Goal: Task Accomplishment & Management: Complete application form

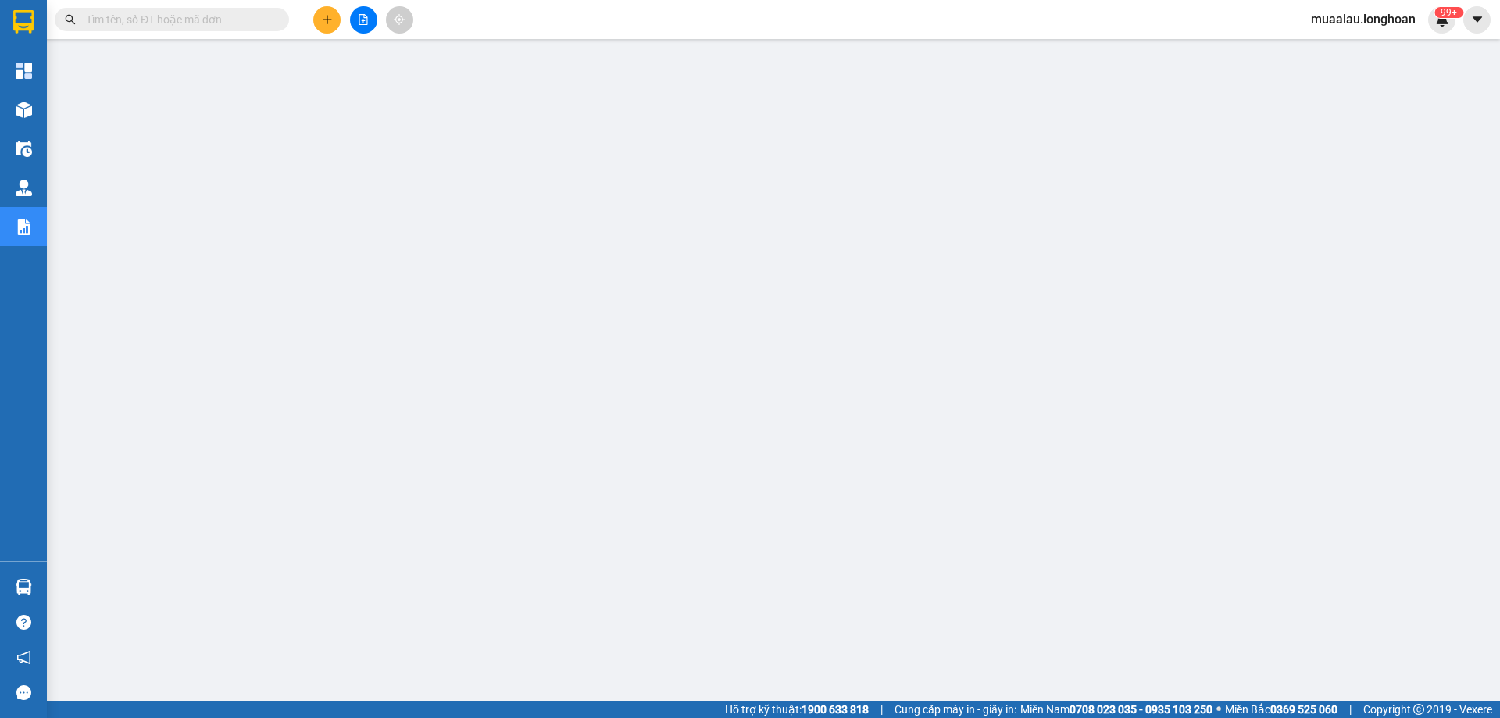
click at [188, 20] on input "text" at bounding box center [178, 19] width 184 height 17
paste input "VPHM2908250029"
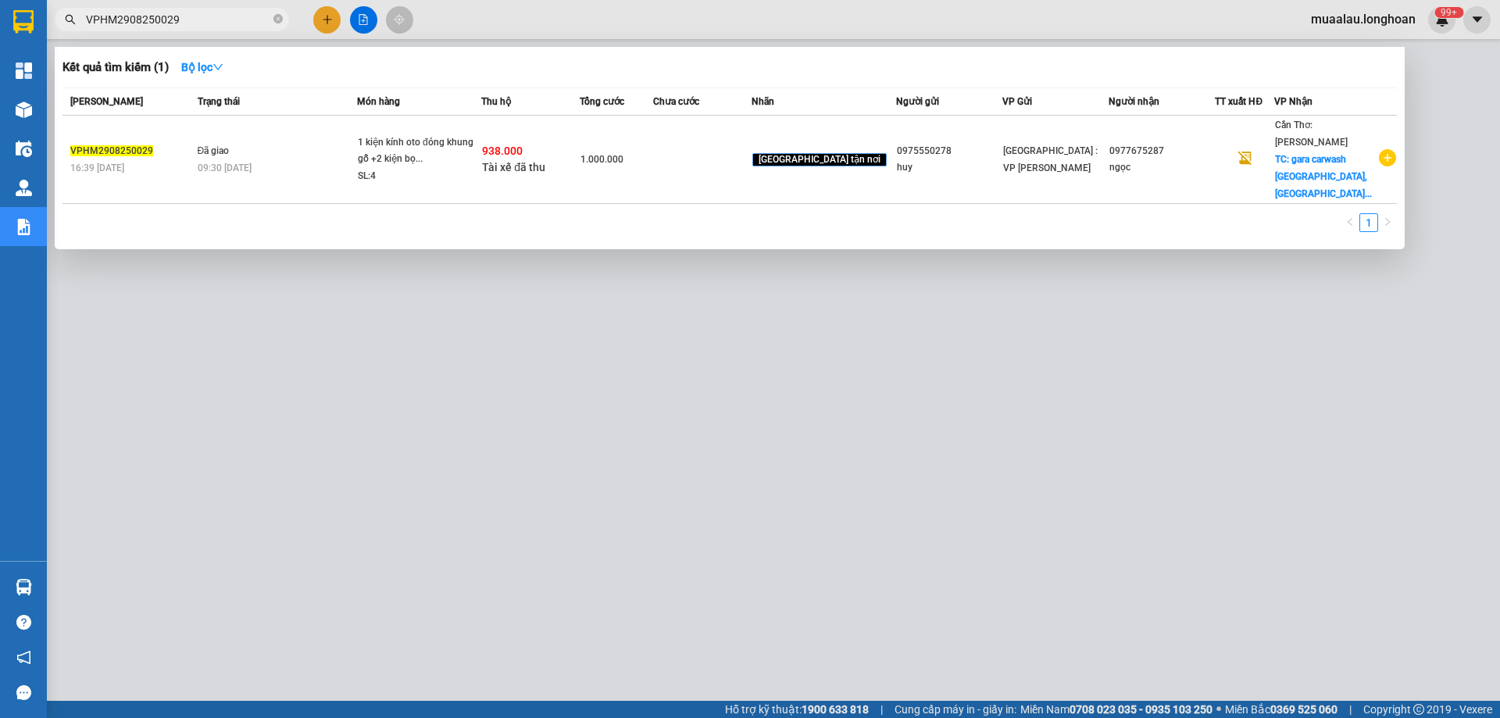
type input "VPHM2908250029"
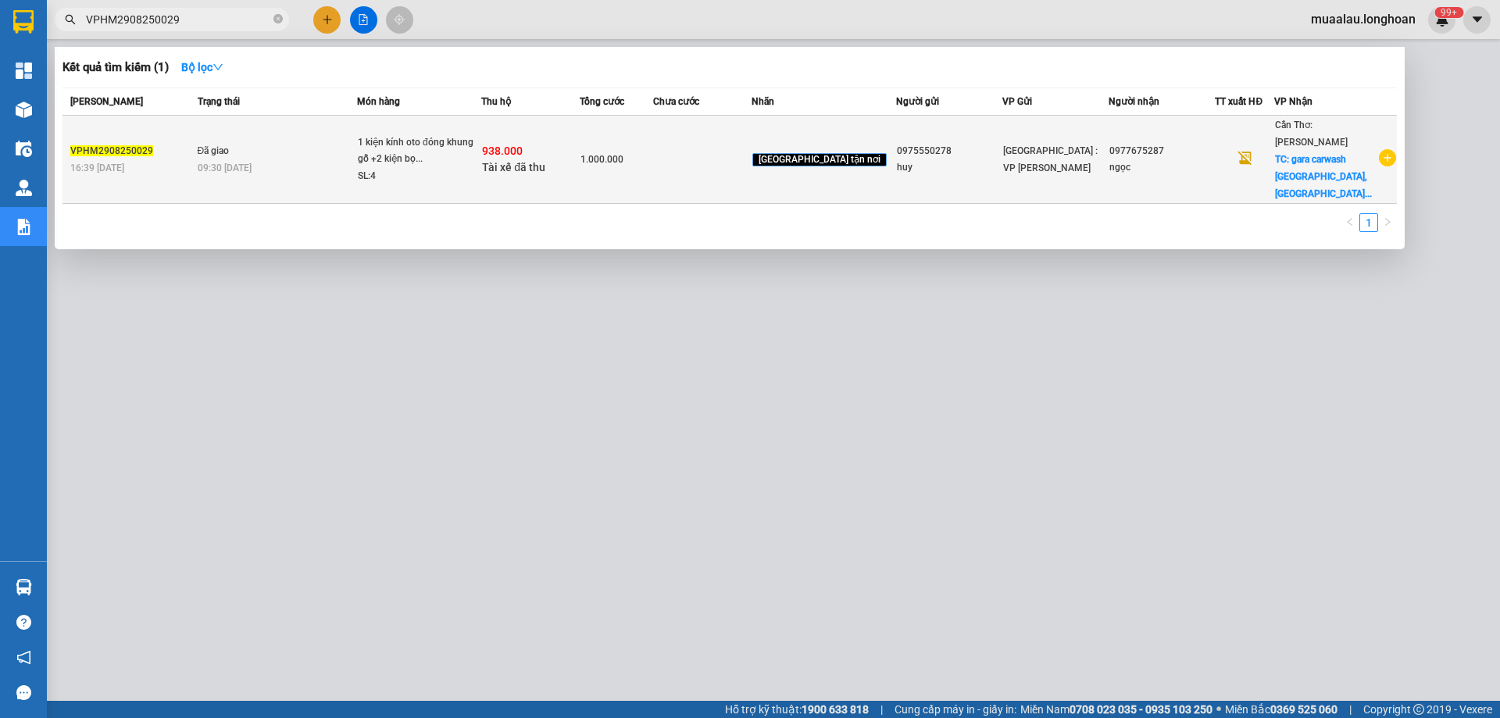
click at [225, 144] on span "Đã giao" at bounding box center [214, 150] width 32 height 13
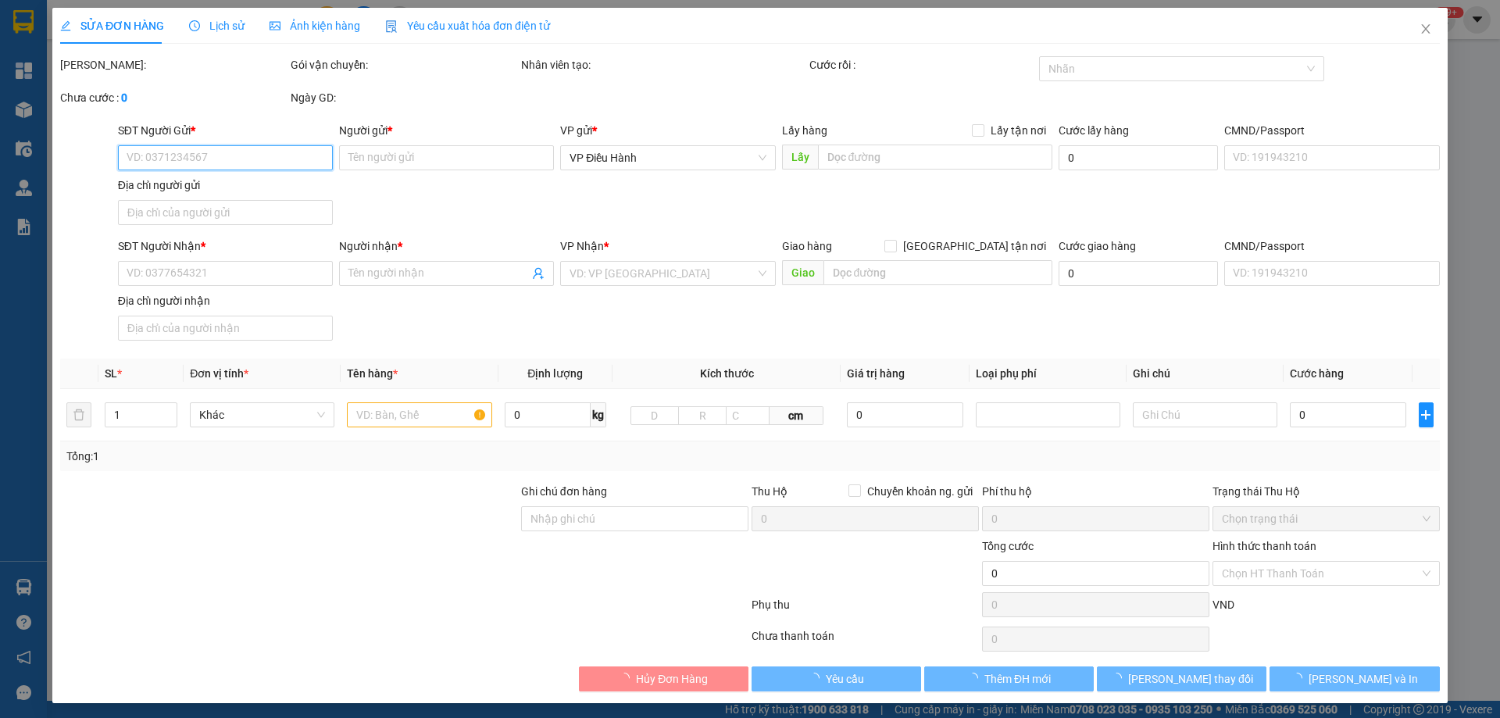
type input "0975550278"
type input "huy"
type input "0977675287"
type input "ngọc"
checkbox input "true"
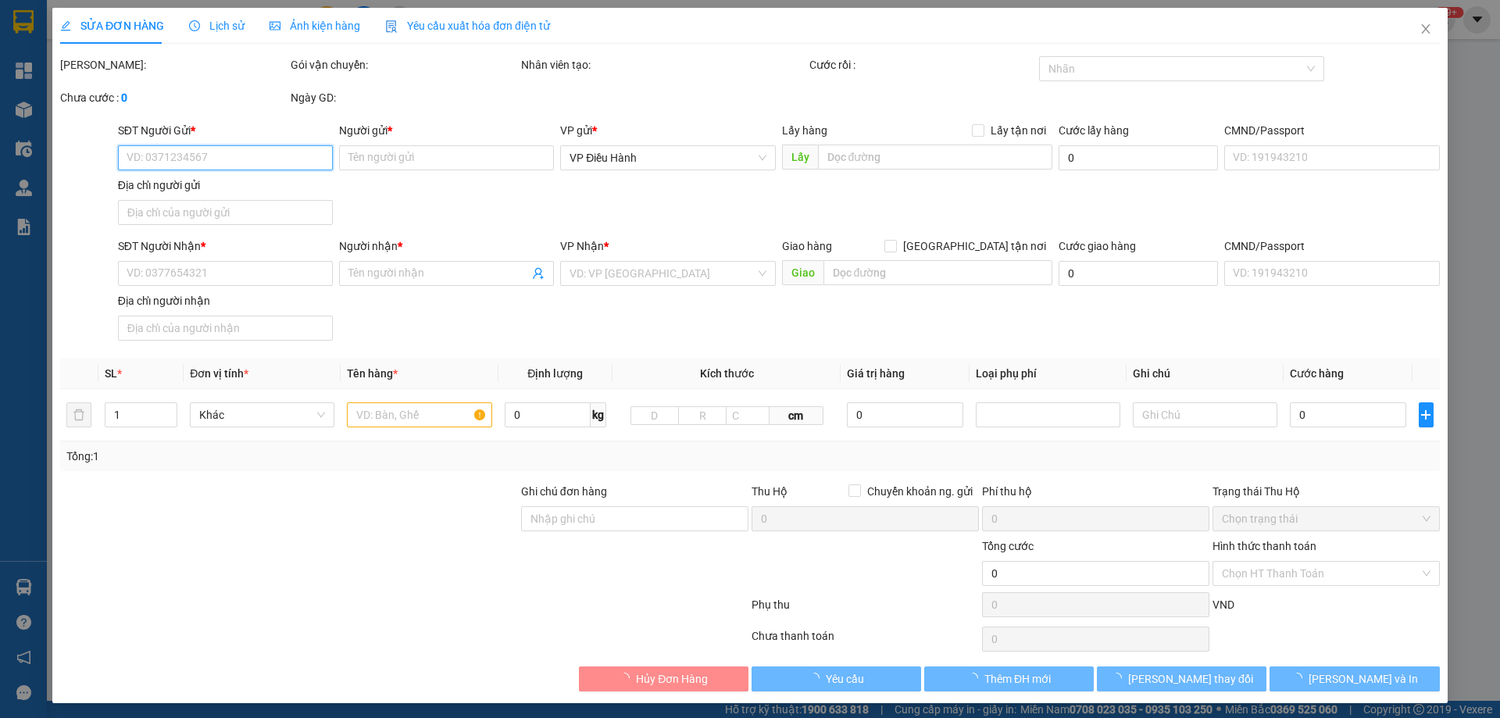
type input "[GEOGRAPHIC_DATA],[GEOGRAPHIC_DATA],[GEOGRAPHIC_DATA],[GEOGRAPHIC_DATA]"
type input "nhận nguyên kiện,giao nguyên kiện,bể vỡ k đền"
checkbox input "true"
type input "938.000"
type input "5.000"
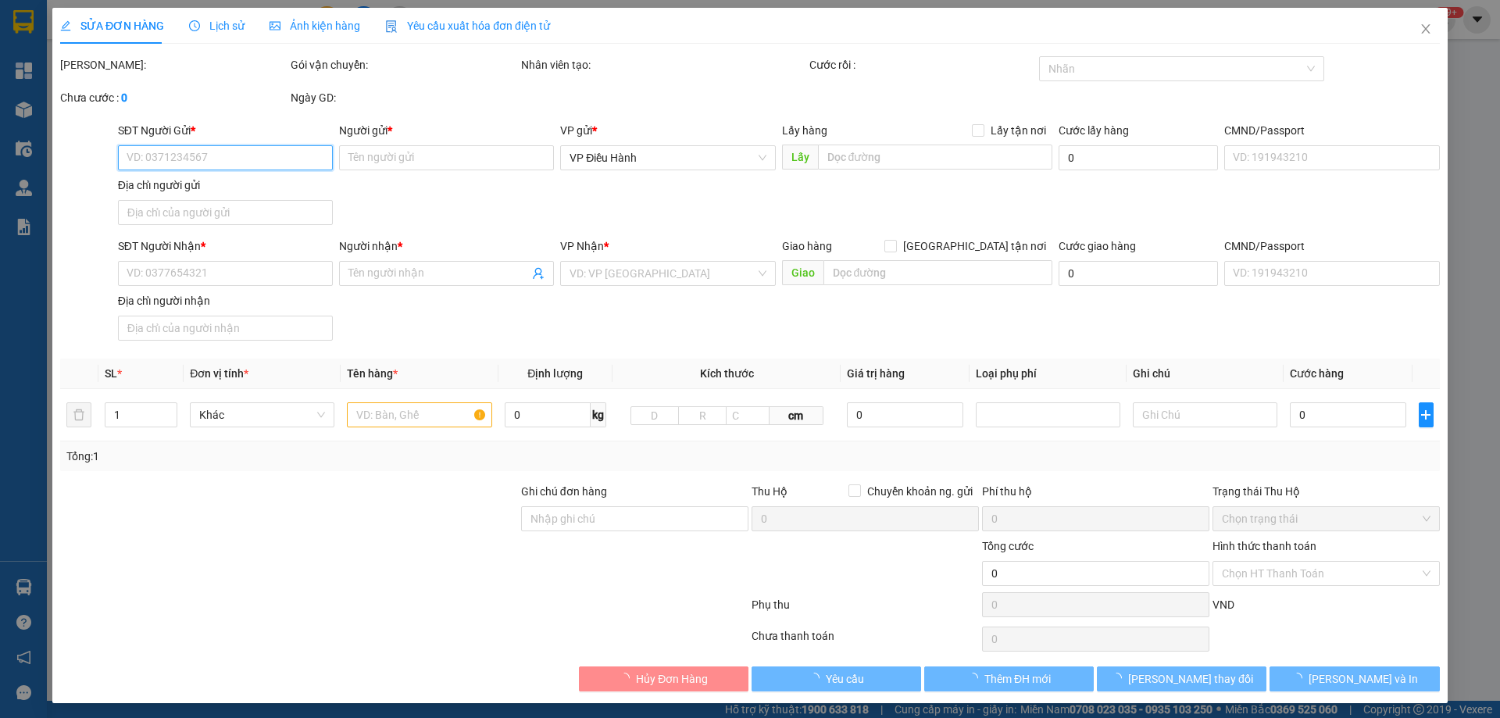
type input "1.000.000"
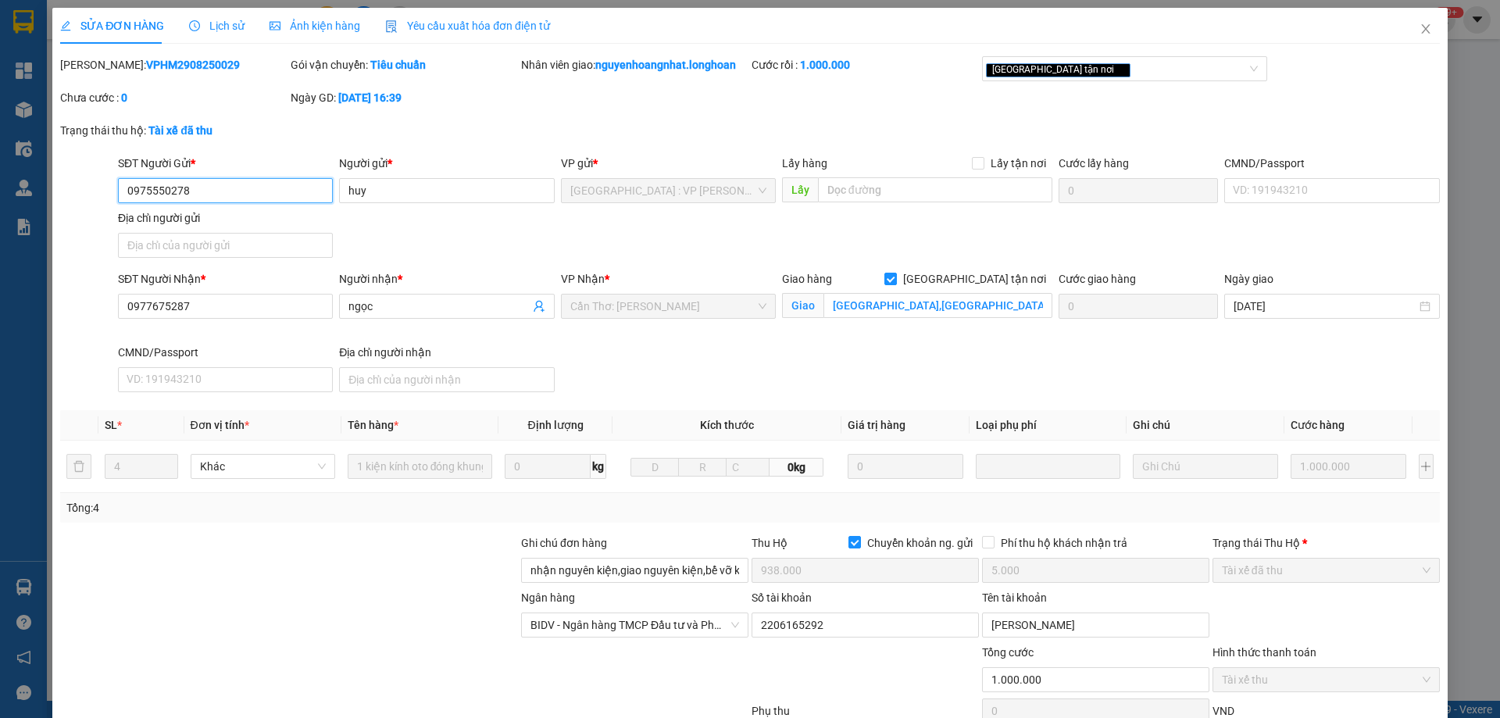
click at [189, 191] on input "0975550278" at bounding box center [225, 190] width 215 height 25
click at [1420, 27] on icon "close" at bounding box center [1426, 29] width 13 height 13
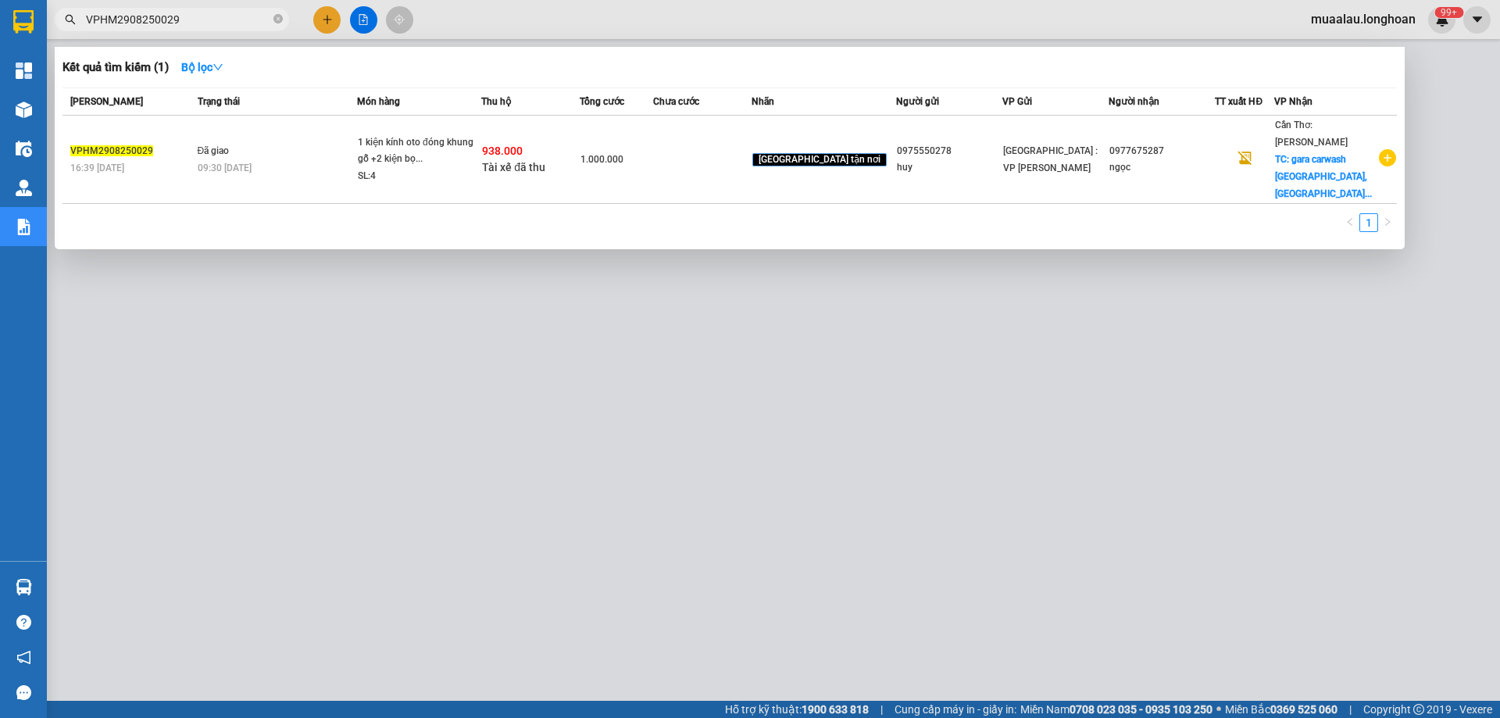
click at [198, 13] on input "VPHM2908250029" at bounding box center [178, 19] width 184 height 17
click at [182, 20] on input "VPHM2908250029" at bounding box center [178, 19] width 184 height 17
click at [686, 402] on div at bounding box center [750, 359] width 1500 height 718
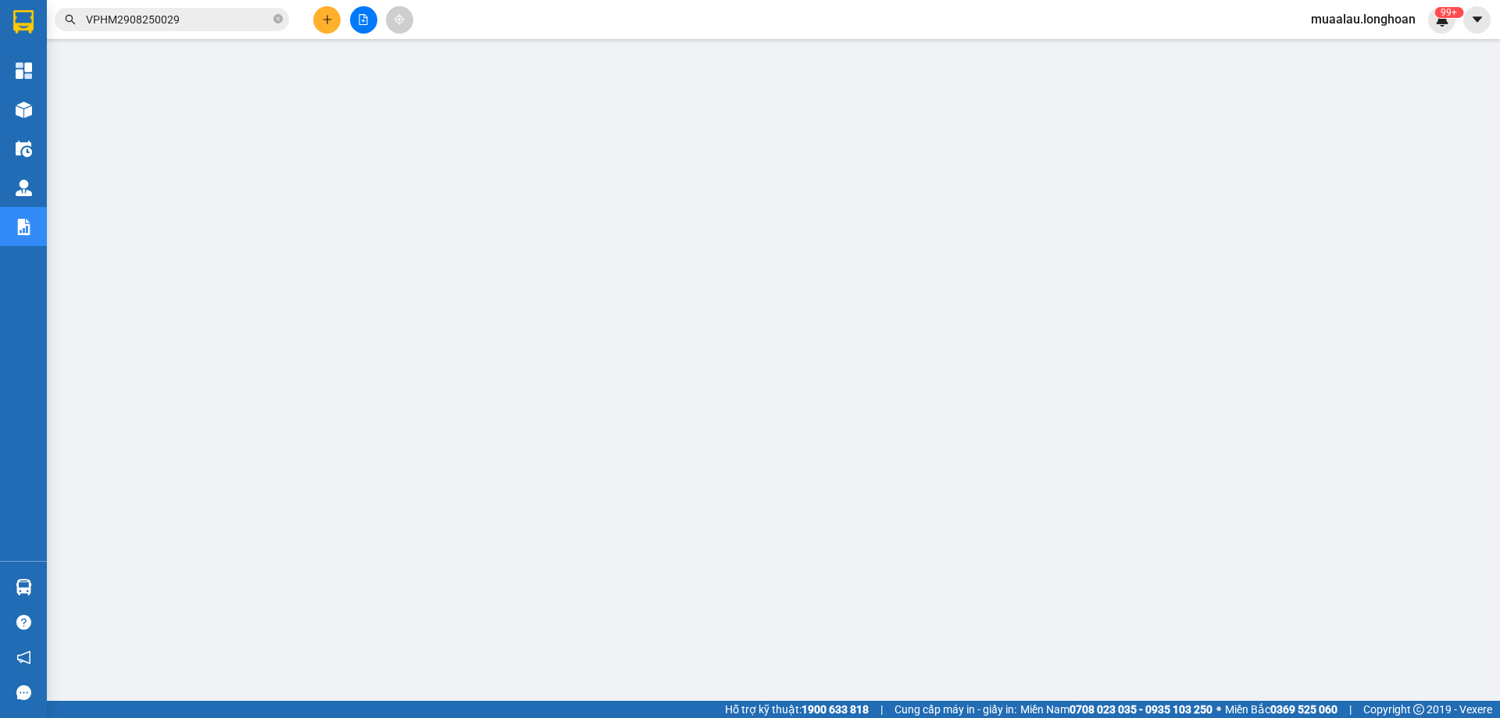
click at [180, 16] on input "VPHM2908250029" at bounding box center [178, 19] width 184 height 17
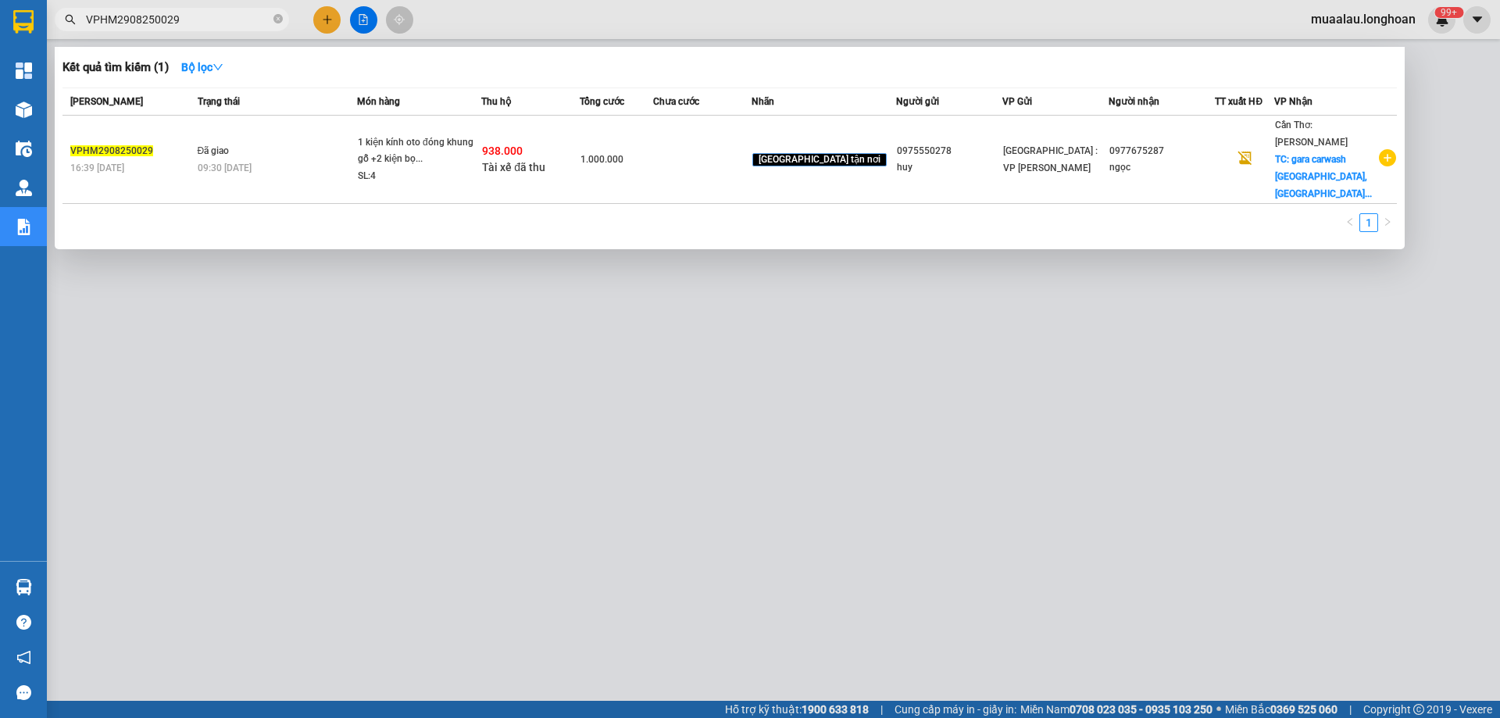
click at [180, 16] on input "VPHM2908250029" at bounding box center [178, 19] width 184 height 17
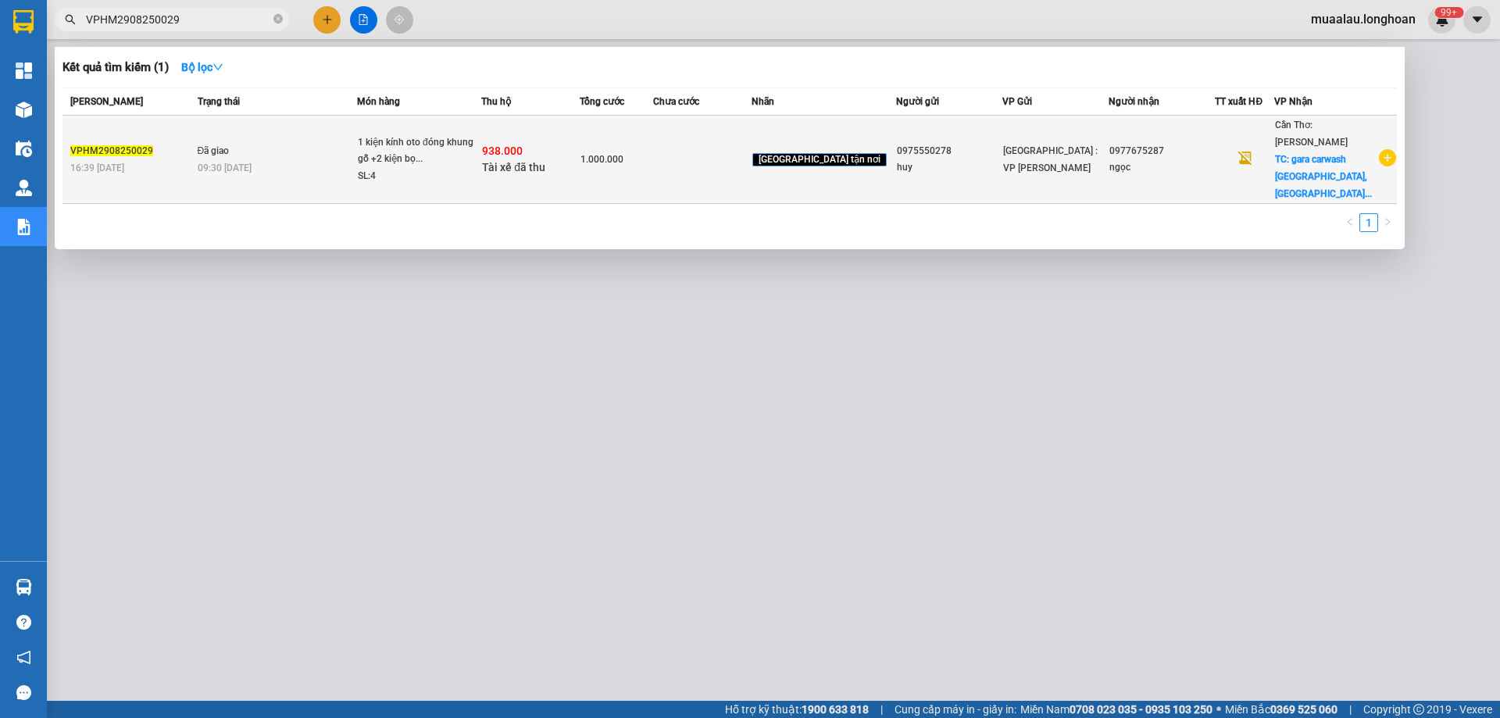
paste input "HNVD2208250075"
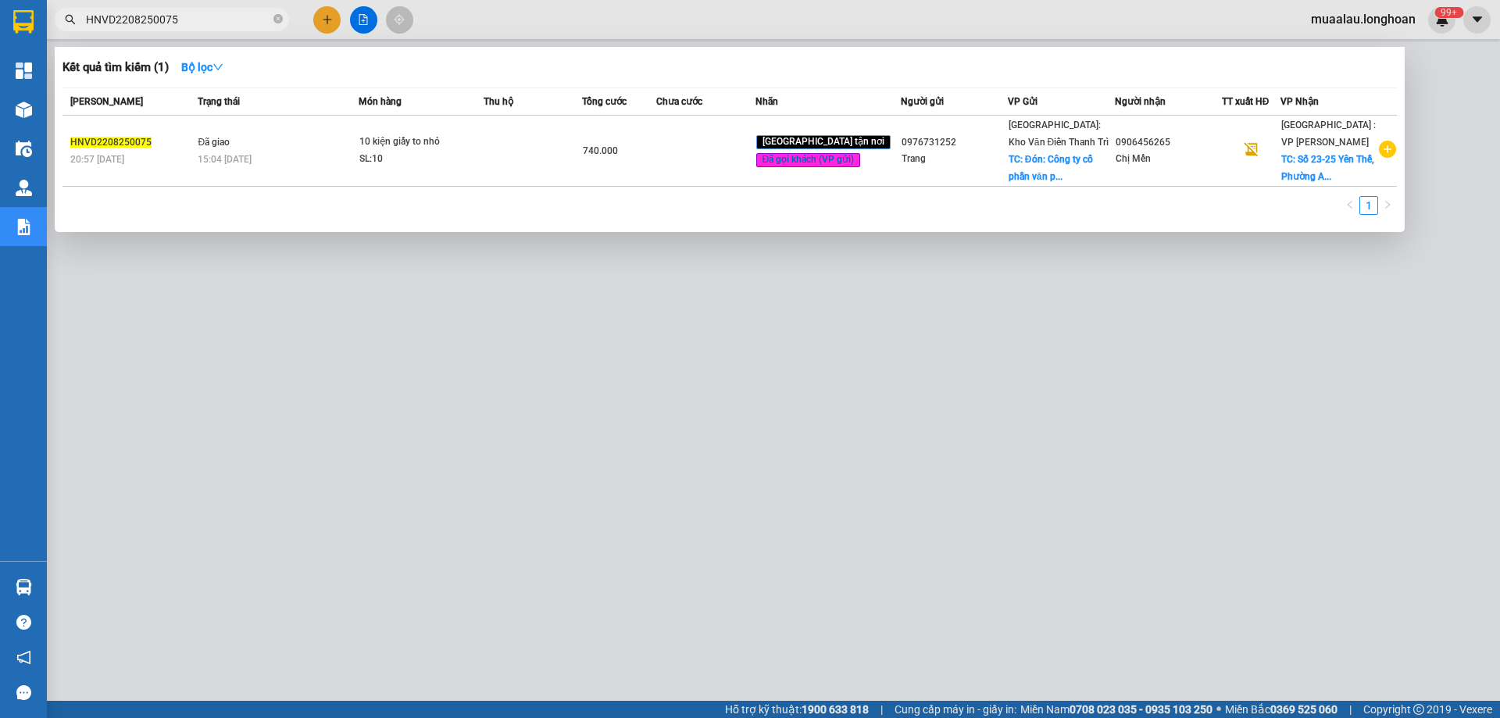
click at [192, 26] on input "HNVD2208250075" at bounding box center [178, 19] width 184 height 17
paste input "008250010"
click at [203, 27] on input "HNVD2008250010" at bounding box center [178, 19] width 184 height 17
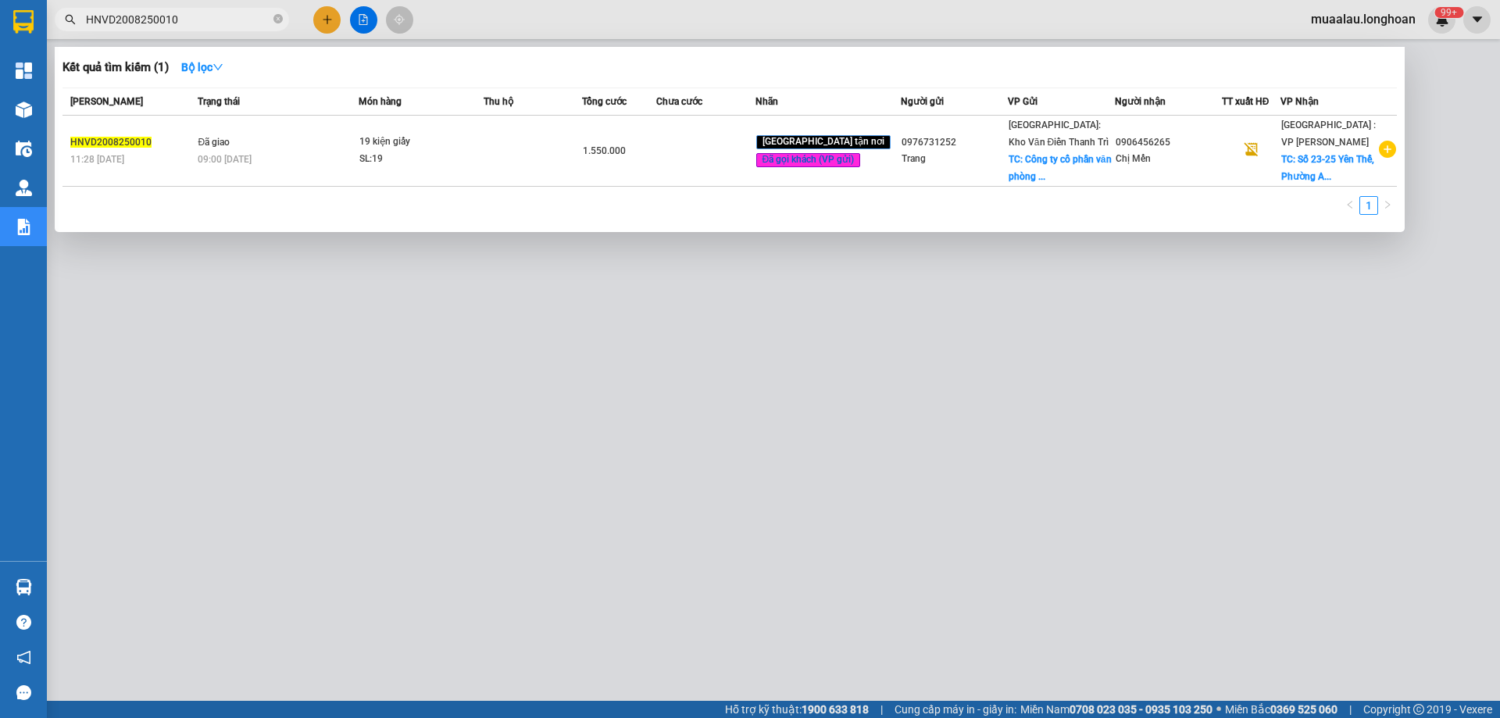
click at [202, 31] on div at bounding box center [750, 359] width 1500 height 718
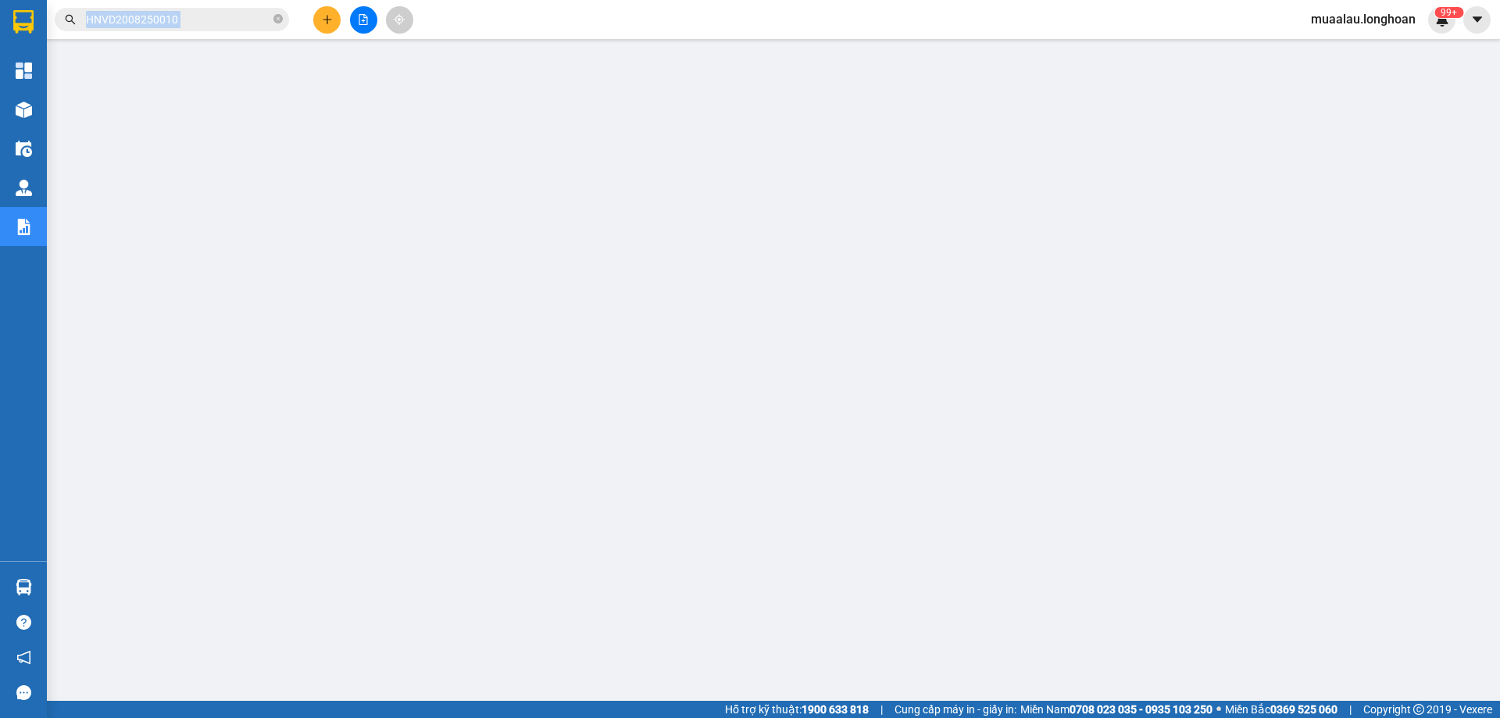
click at [202, 31] on div "Kết quả tìm kiếm ( 1 ) Bộ lọc Mã ĐH Trạng thái Món hàng Thu hộ Tổng cước Chưa c…" at bounding box center [152, 19] width 305 height 27
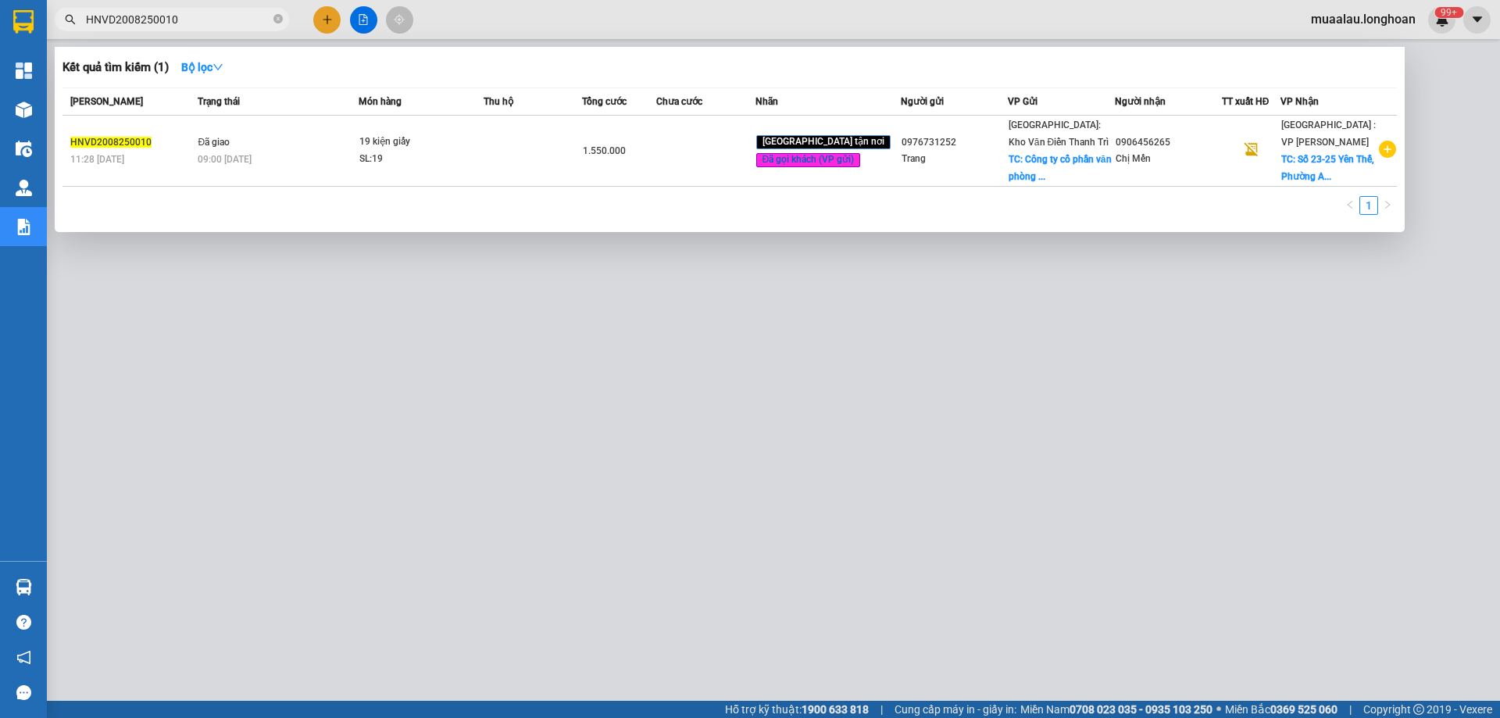
click at [195, 26] on input "HNVD2008250010" at bounding box center [178, 19] width 184 height 17
paste input "0976731252"
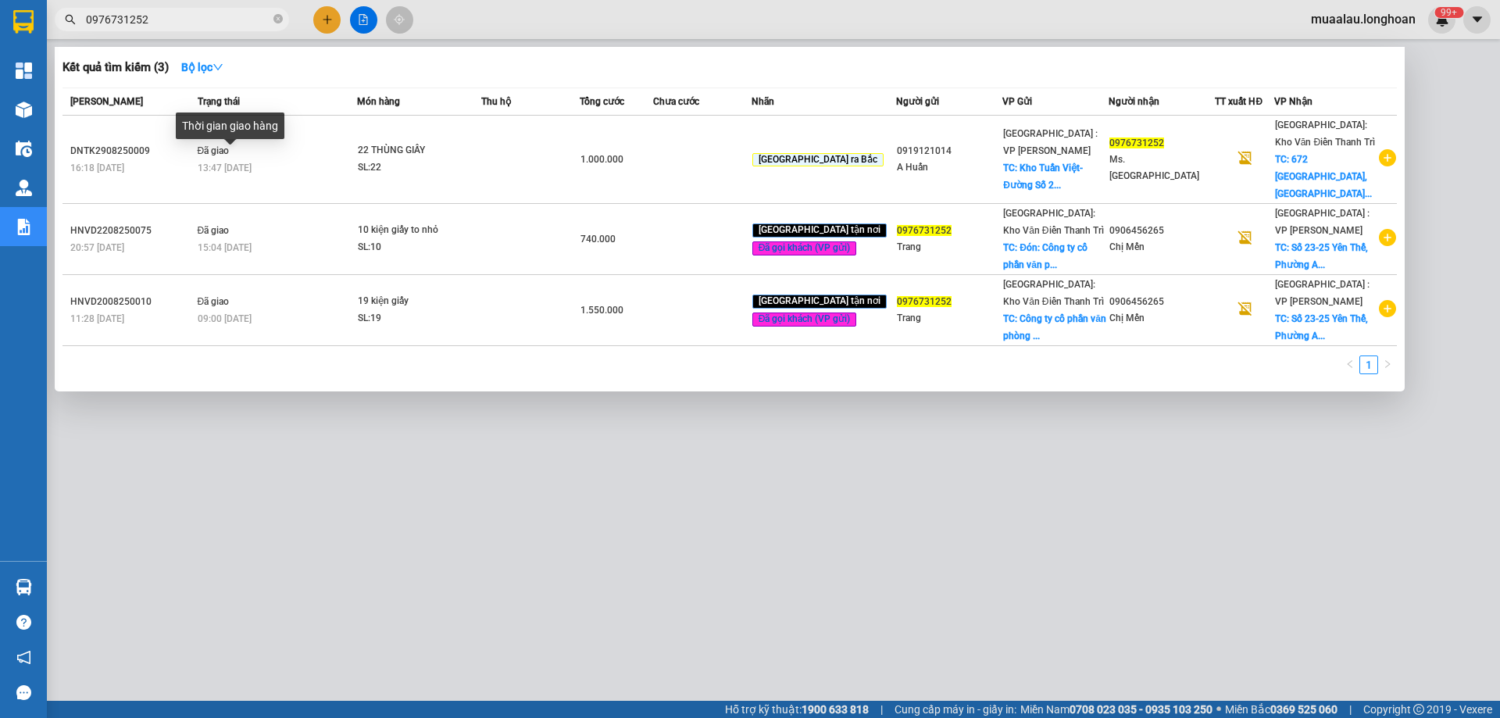
type input "0976731252"
click at [181, 145] on div "Thời gian giao hàng" at bounding box center [230, 132] width 109 height 38
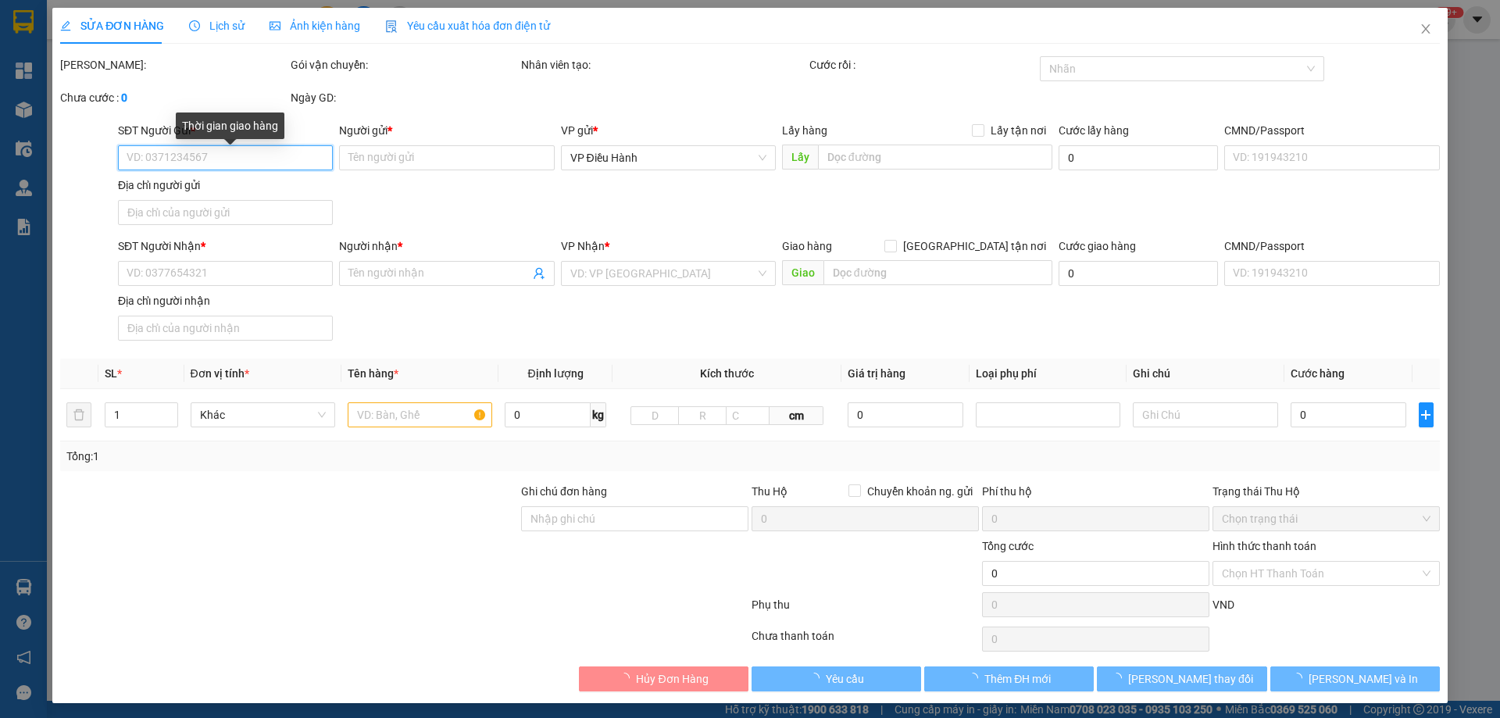
type input "0919121014"
type input "A Huấn"
checkbox input "true"
type input "Kho Tuấn Việt- Đường Số 2 KCN [GEOGRAPHIC_DATA] , [GEOGRAPHIC_DATA]"
type input "100.000"
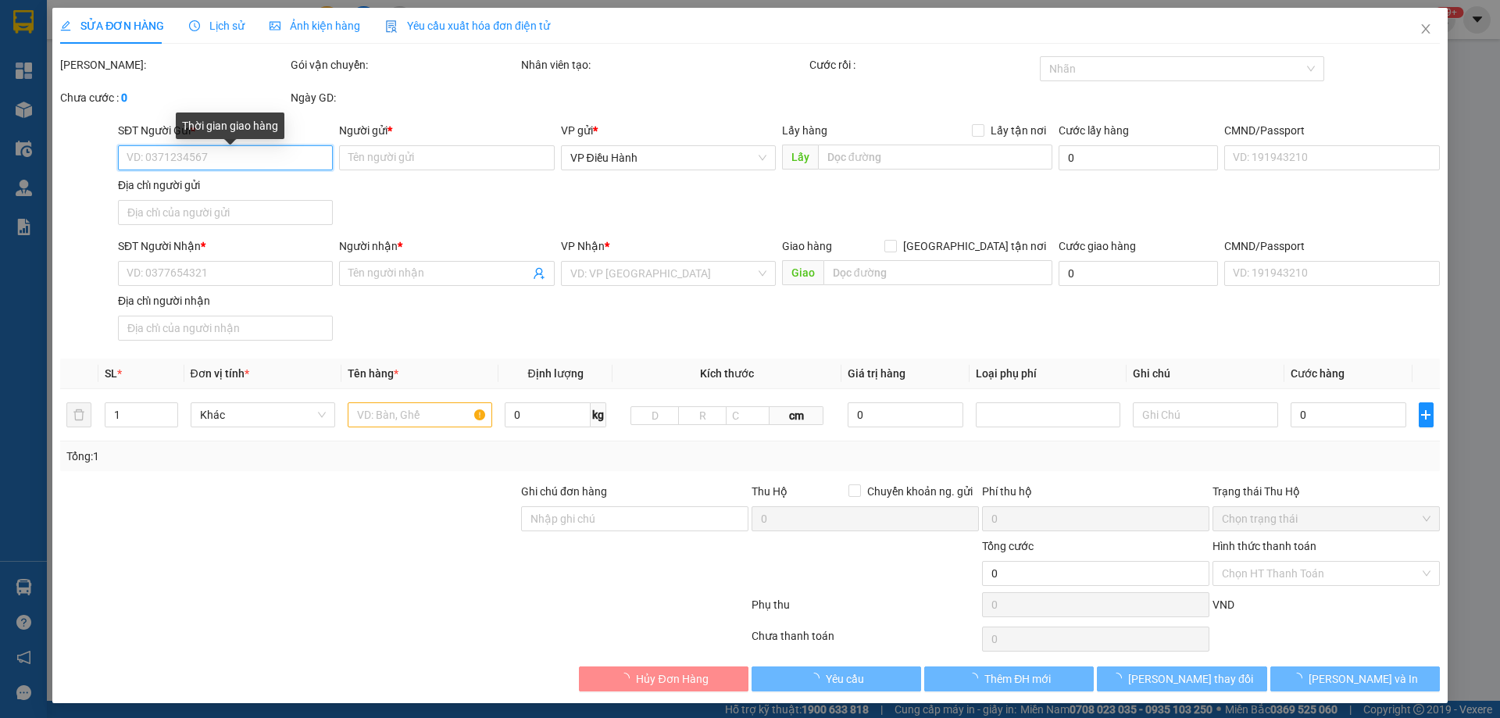
type input "0976731252"
type input "Ms. [GEOGRAPHIC_DATA]"
checkbox input "true"
type input "[GEOGRAPHIC_DATA][PERSON_NAME], [GEOGRAPHIC_DATA], [GEOGRAPHIC_DATA]"
type input "KHÔNG BAO HƯ VỠ,MÓP MÉO"
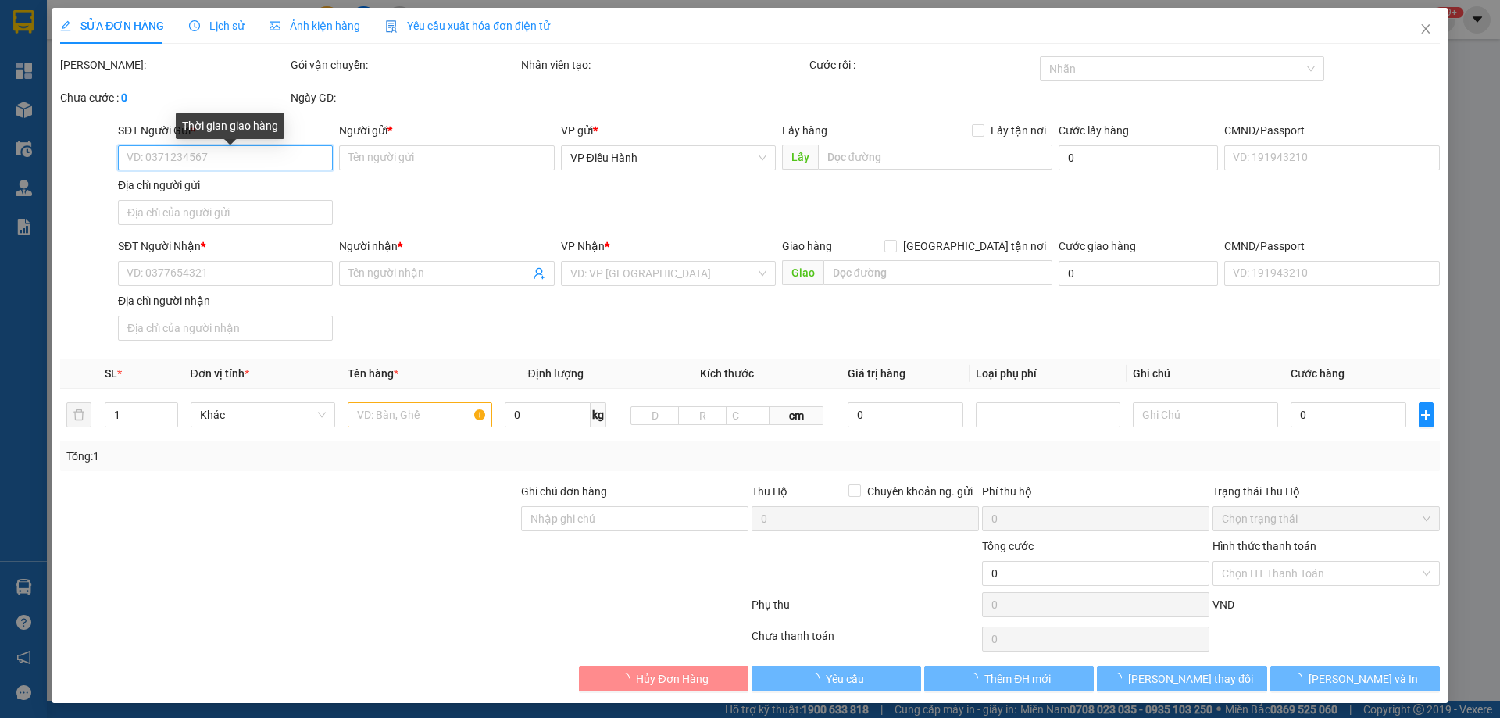
type input "1.000.000"
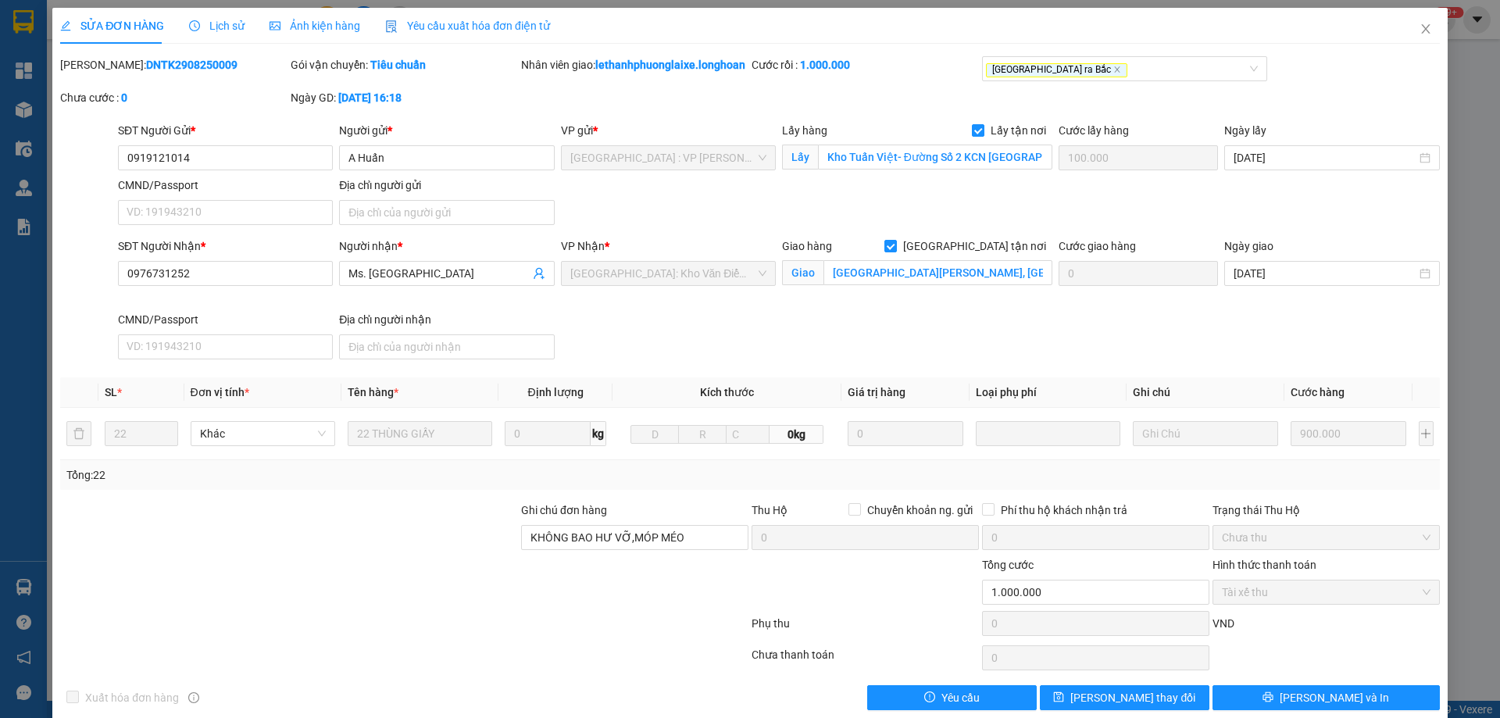
click at [159, 63] on b "DNTK2908250009" at bounding box center [191, 65] width 91 height 13
copy b "DNTK2908250009"
click at [1420, 33] on icon "close" at bounding box center [1426, 29] width 13 height 13
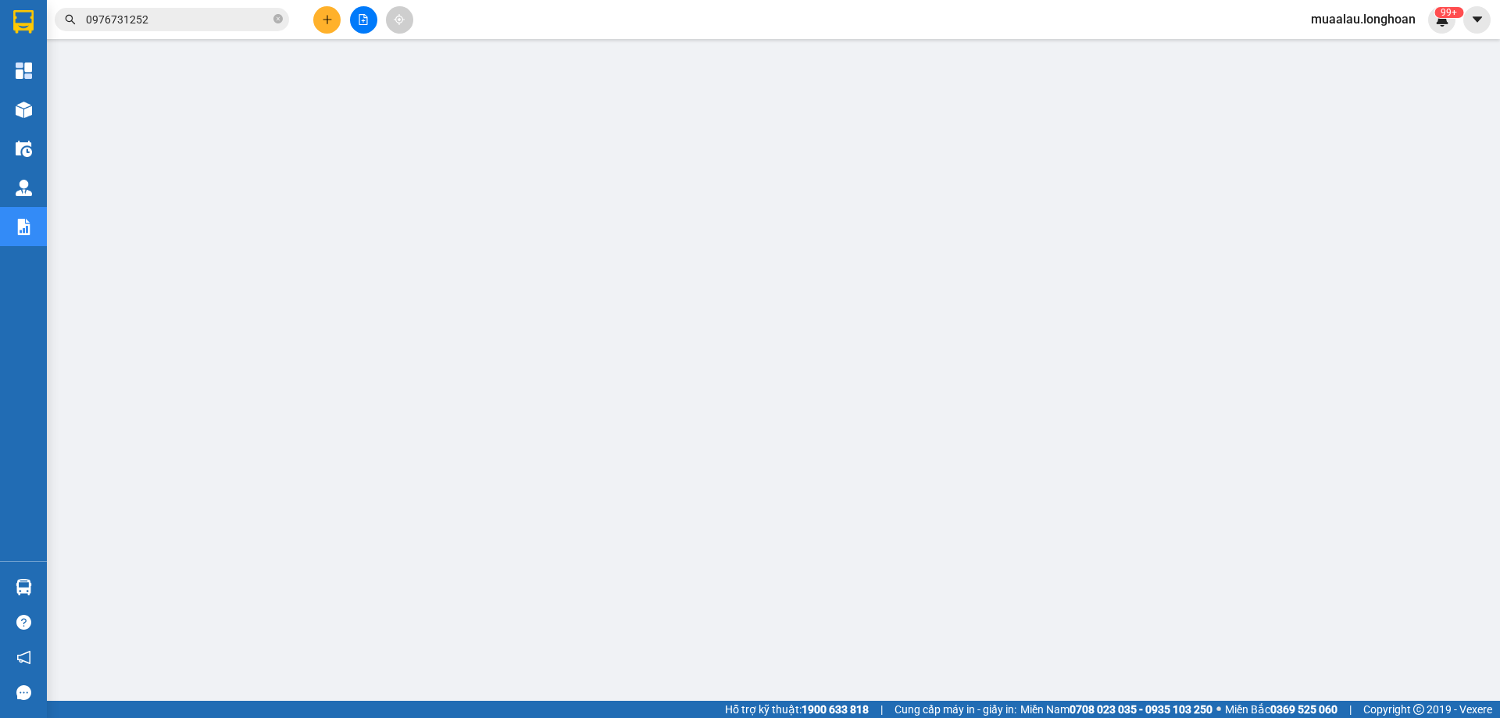
click at [164, 25] on input "0976731252" at bounding box center [178, 19] width 184 height 17
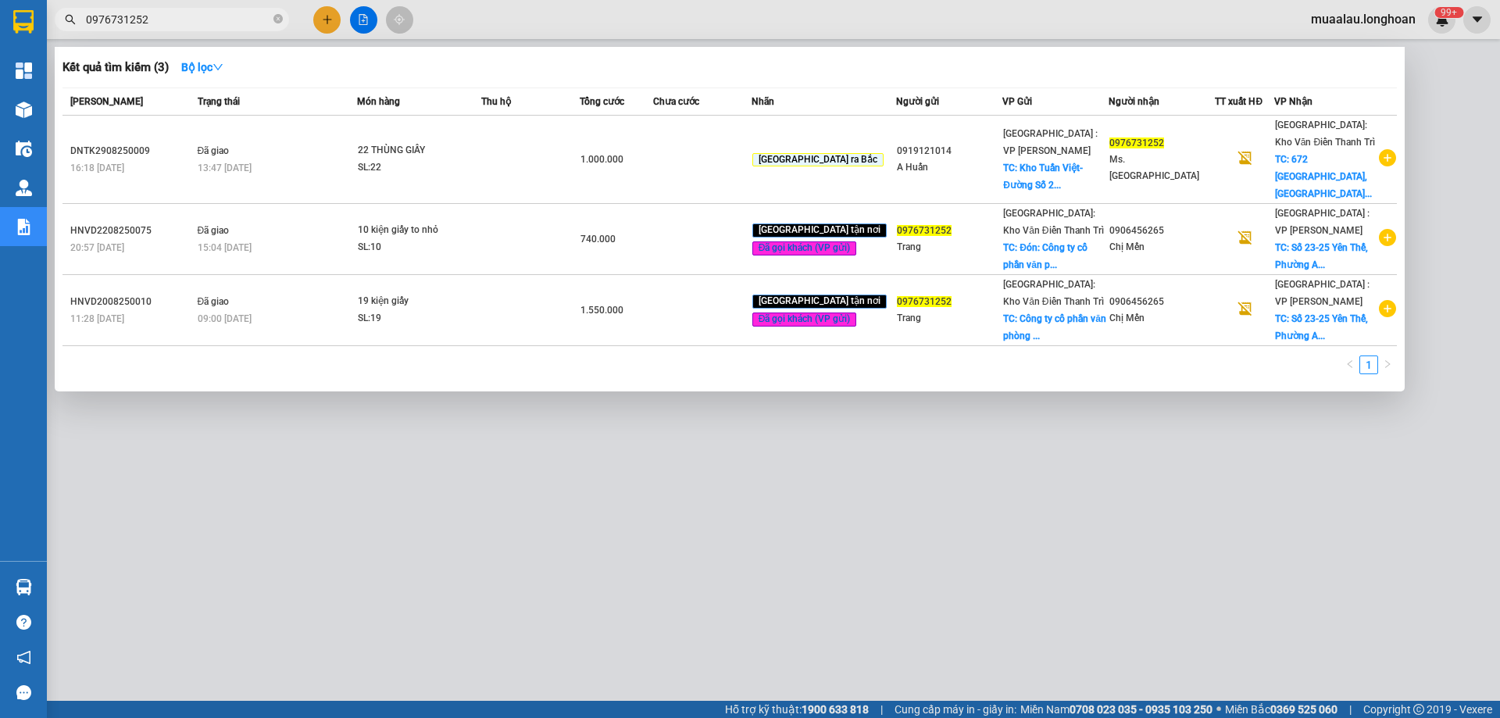
click at [164, 25] on input "0976731252" at bounding box center [178, 19] width 184 height 17
paste input "VPTX0809250013"
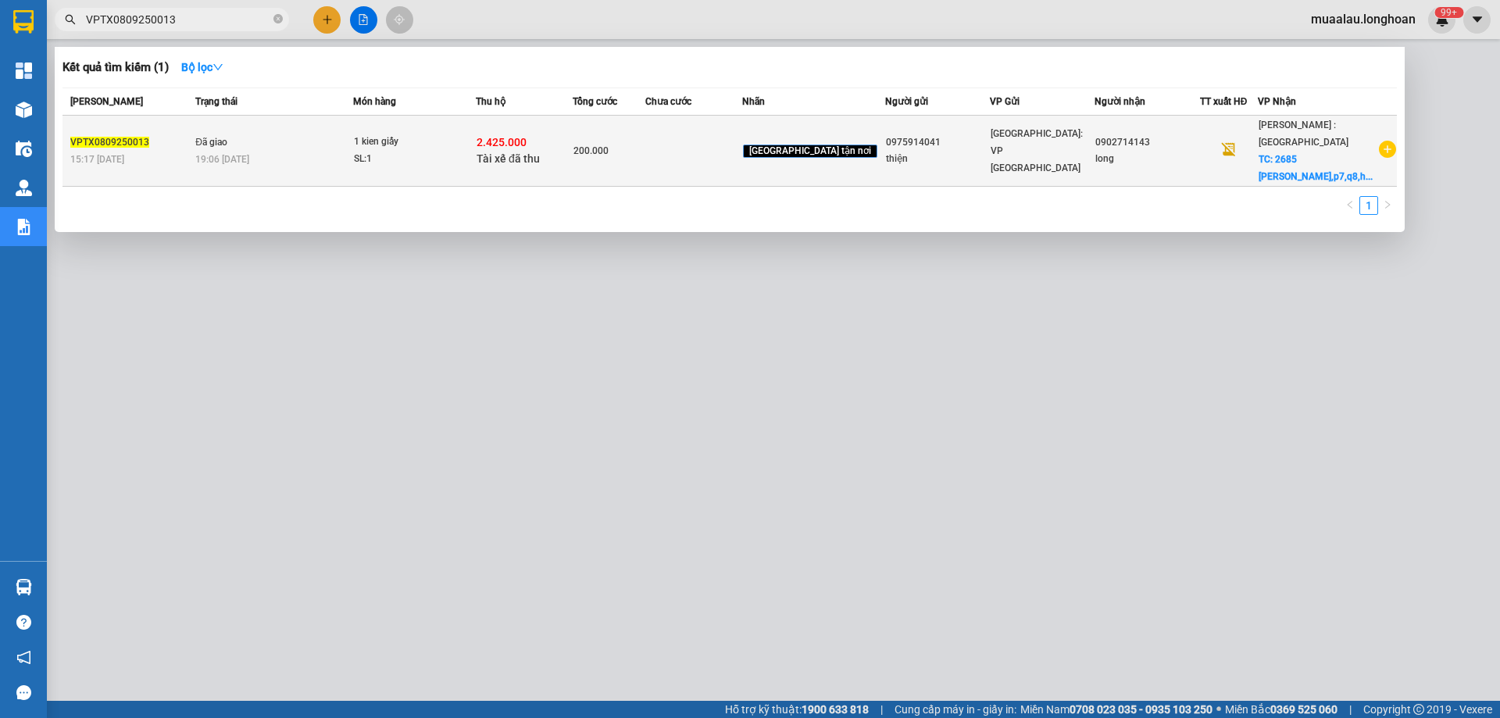
type input "VPTX0809250013"
click at [224, 145] on span "Đã giao" at bounding box center [211, 142] width 32 height 11
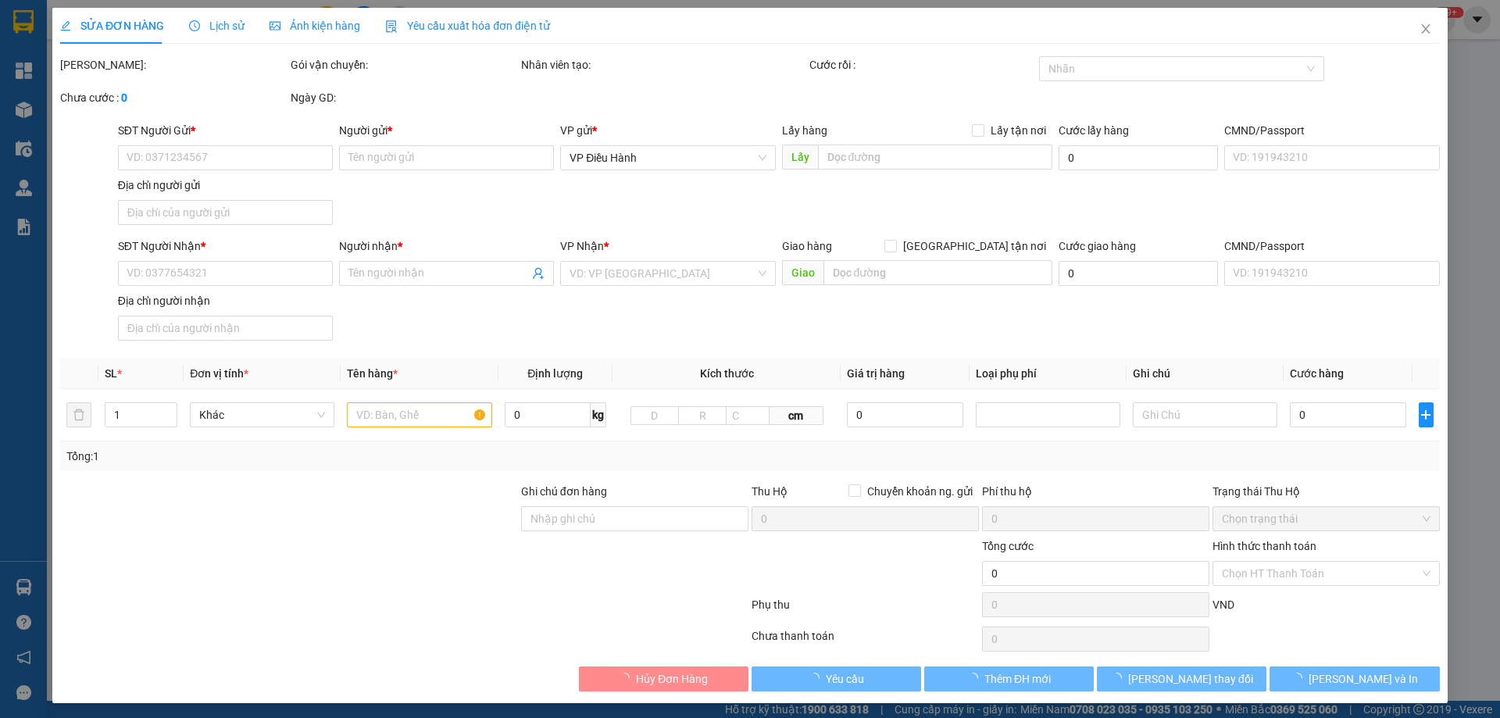
type input "0975914041"
type input "thiện"
type input "0902714143"
type input "long"
checkbox input "true"
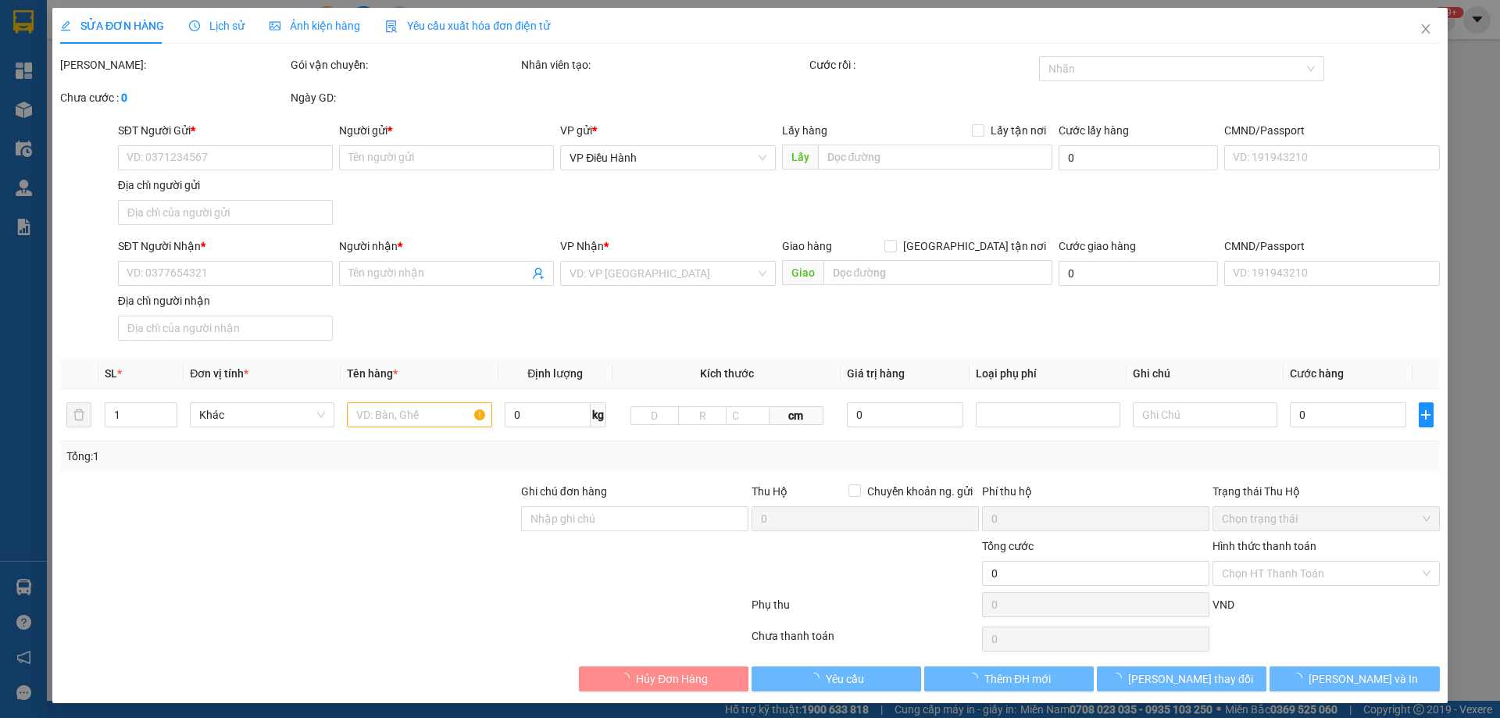
type input "2685 [PERSON_NAME],p7,q8,hcm"
checkbox input "true"
type input "2.425.000"
type input "20.000"
type input "200.000"
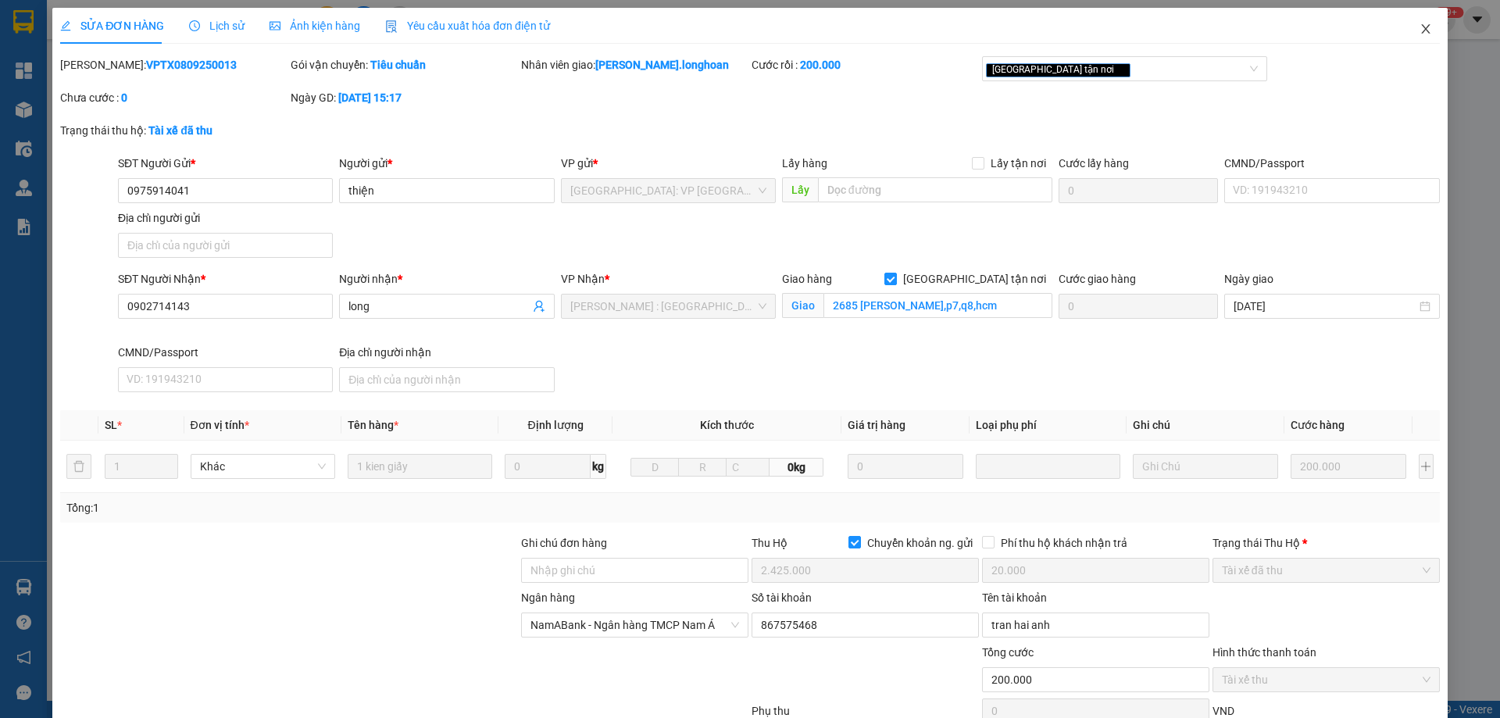
click at [1421, 29] on icon "close" at bounding box center [1425, 28] width 9 height 9
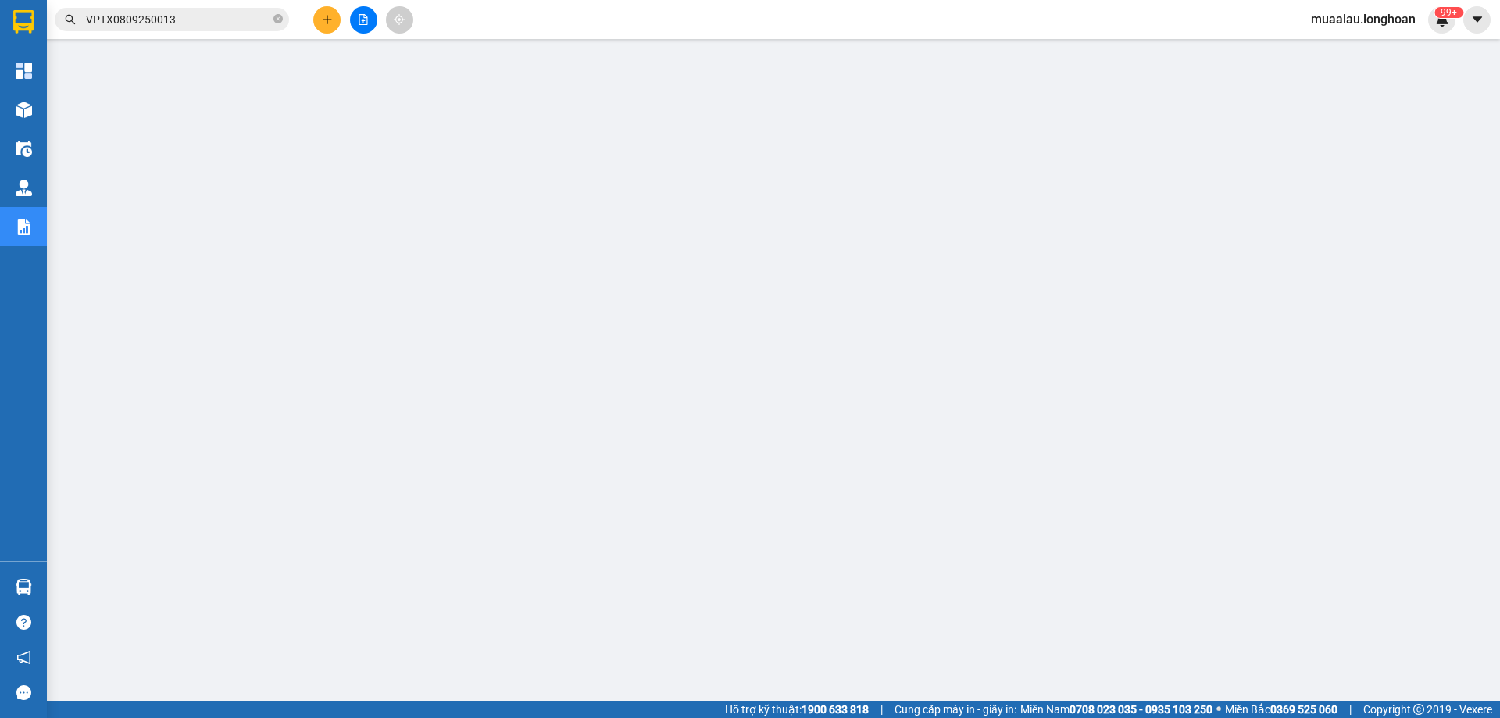
click at [192, 23] on input "VPTX0809250013" at bounding box center [178, 19] width 184 height 17
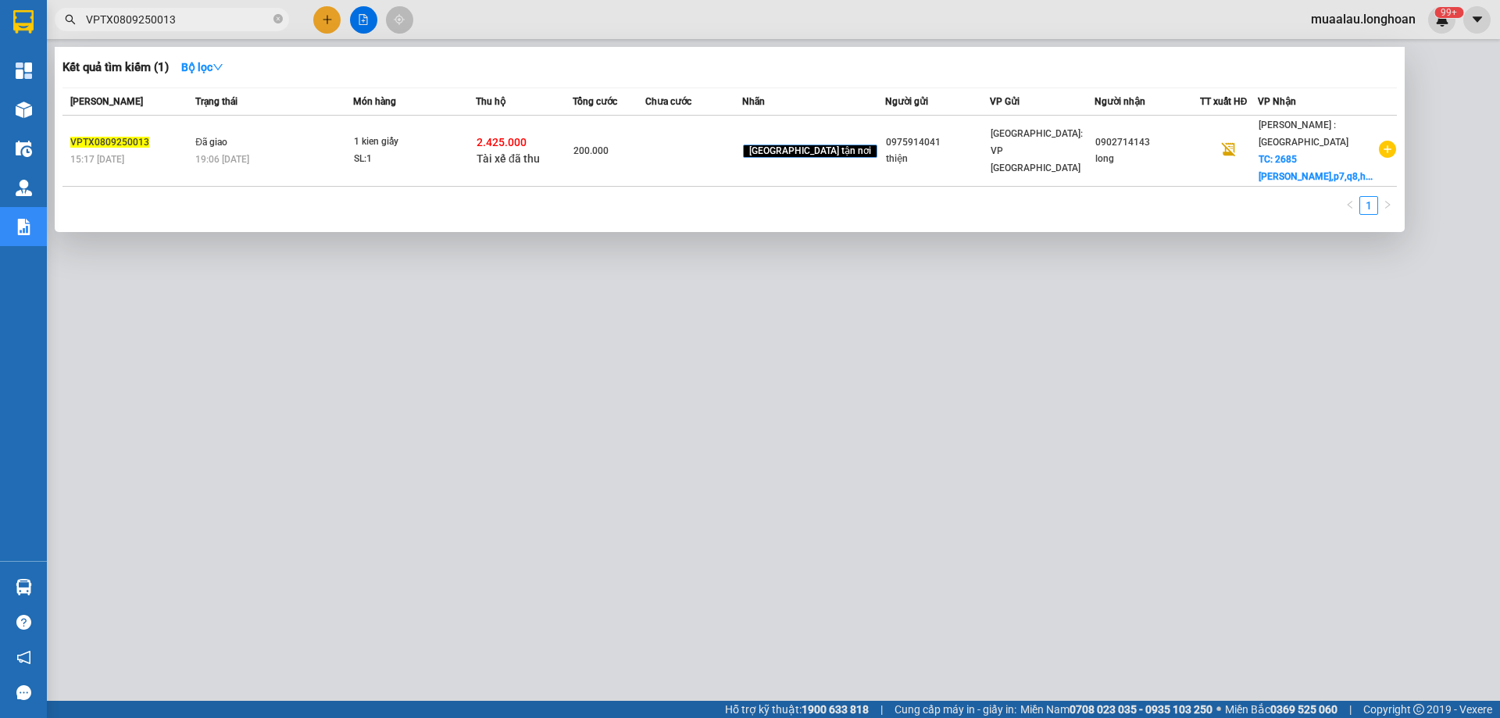
click at [192, 23] on input "VPTX0809250013" at bounding box center [178, 19] width 184 height 17
paste input "KQ12110925002"
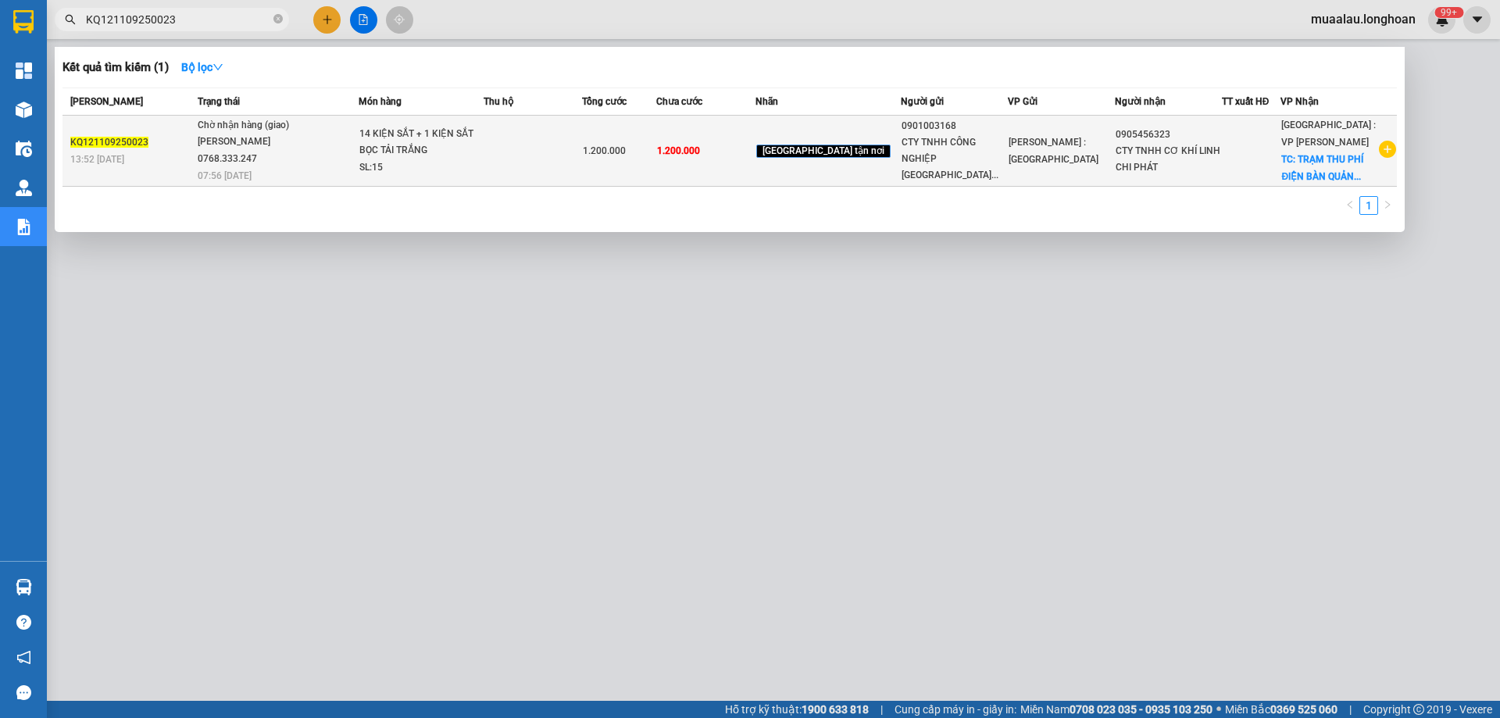
type input "KQ121109250023"
click at [169, 169] on td "KQ121109250023 13:52 [DATE]" at bounding box center [128, 151] width 131 height 71
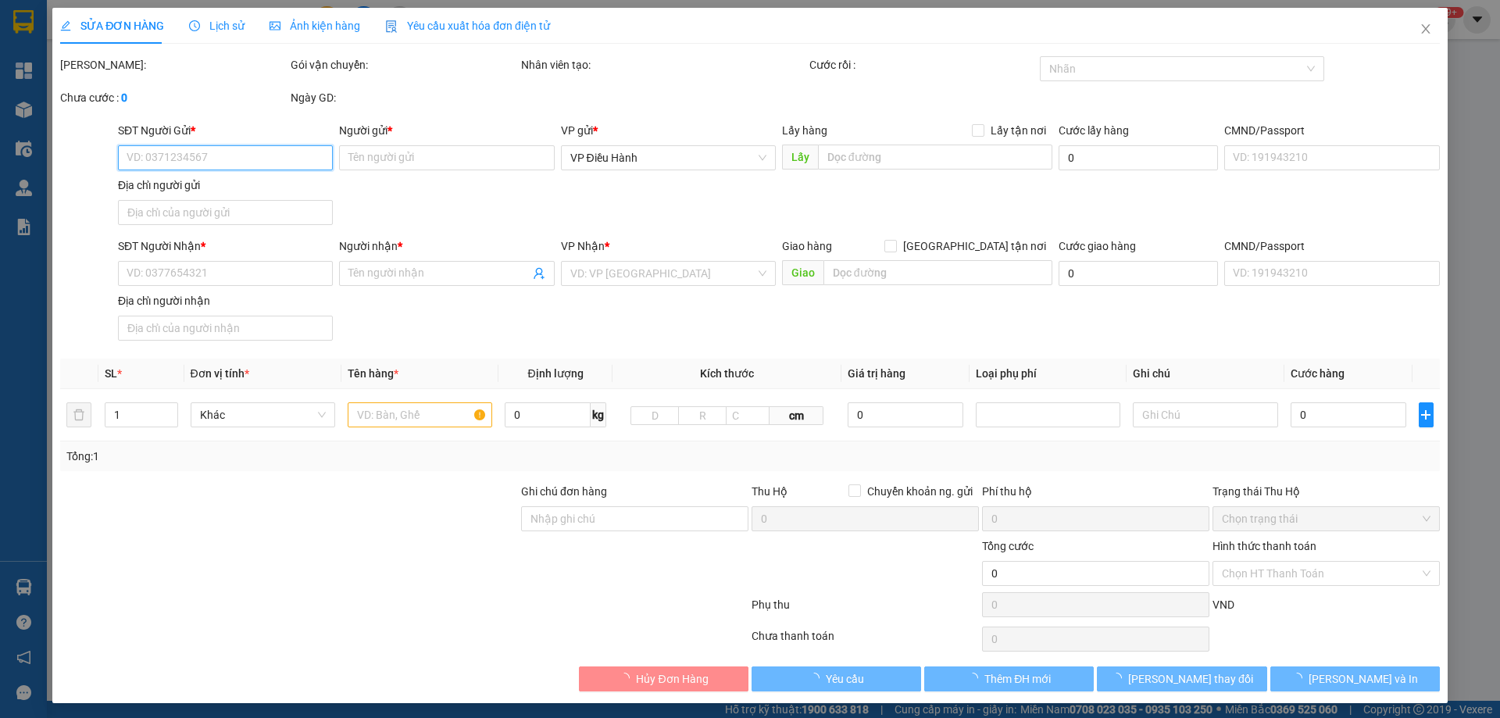
type input "0901003168"
type input "CTY TNHH CÔNG NGHIỆP [GEOGRAPHIC_DATA]"
type input "0905456323"
type input "CTY TNHH CƠ KHÍ LINH CHI PHÁT"
checkbox input "true"
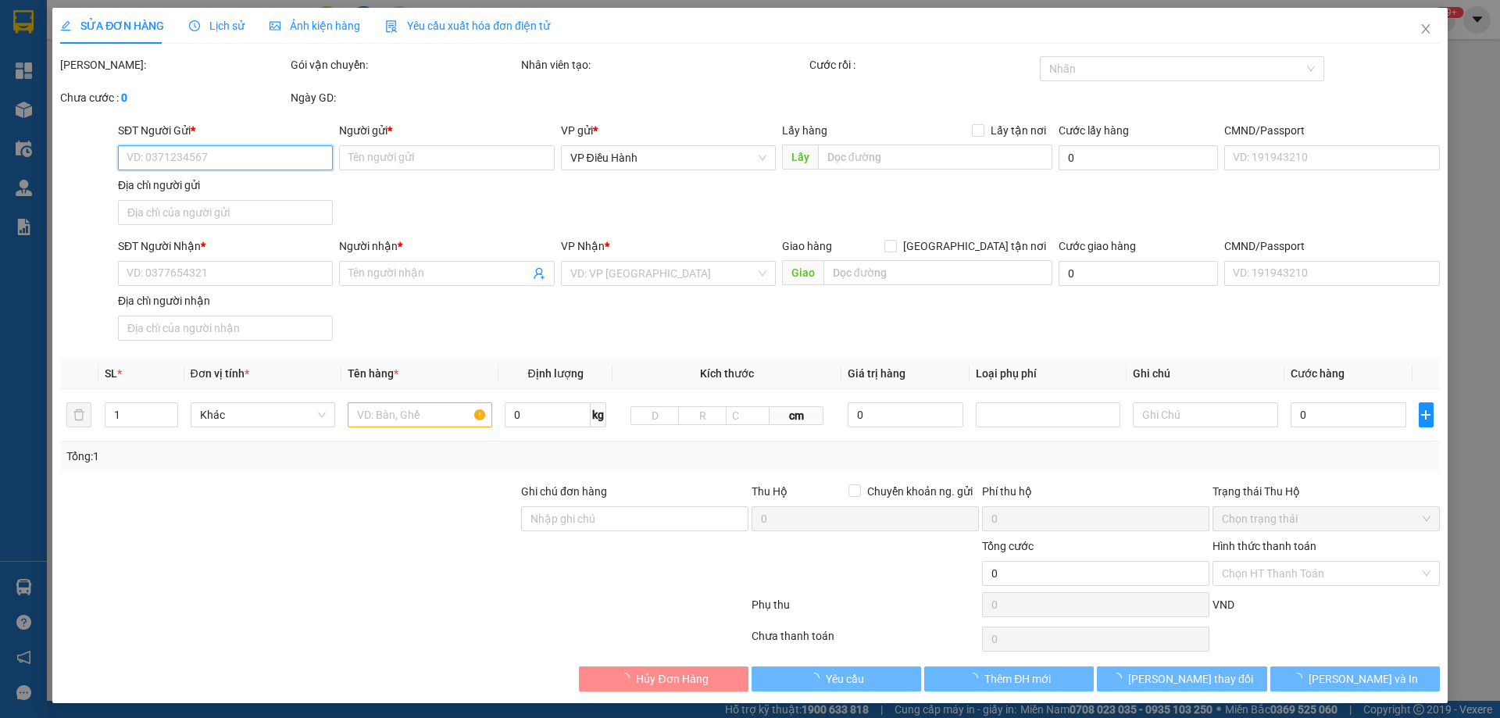
type input "TRẠM THU PHÍ ĐIỆN BÀN [GEOGRAPHIC_DATA]"
type input "1.200.000"
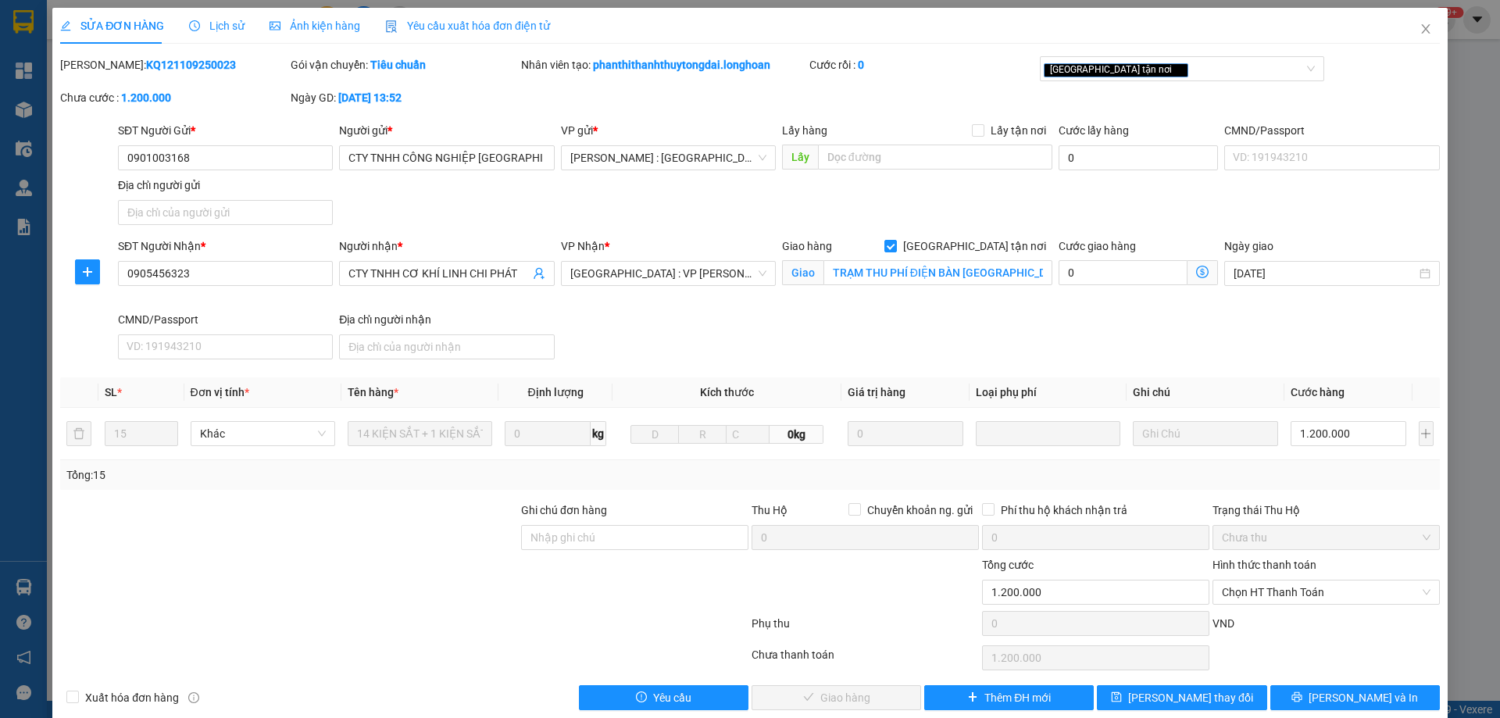
click at [220, 27] on span "Lịch sử" at bounding box center [216, 26] width 55 height 13
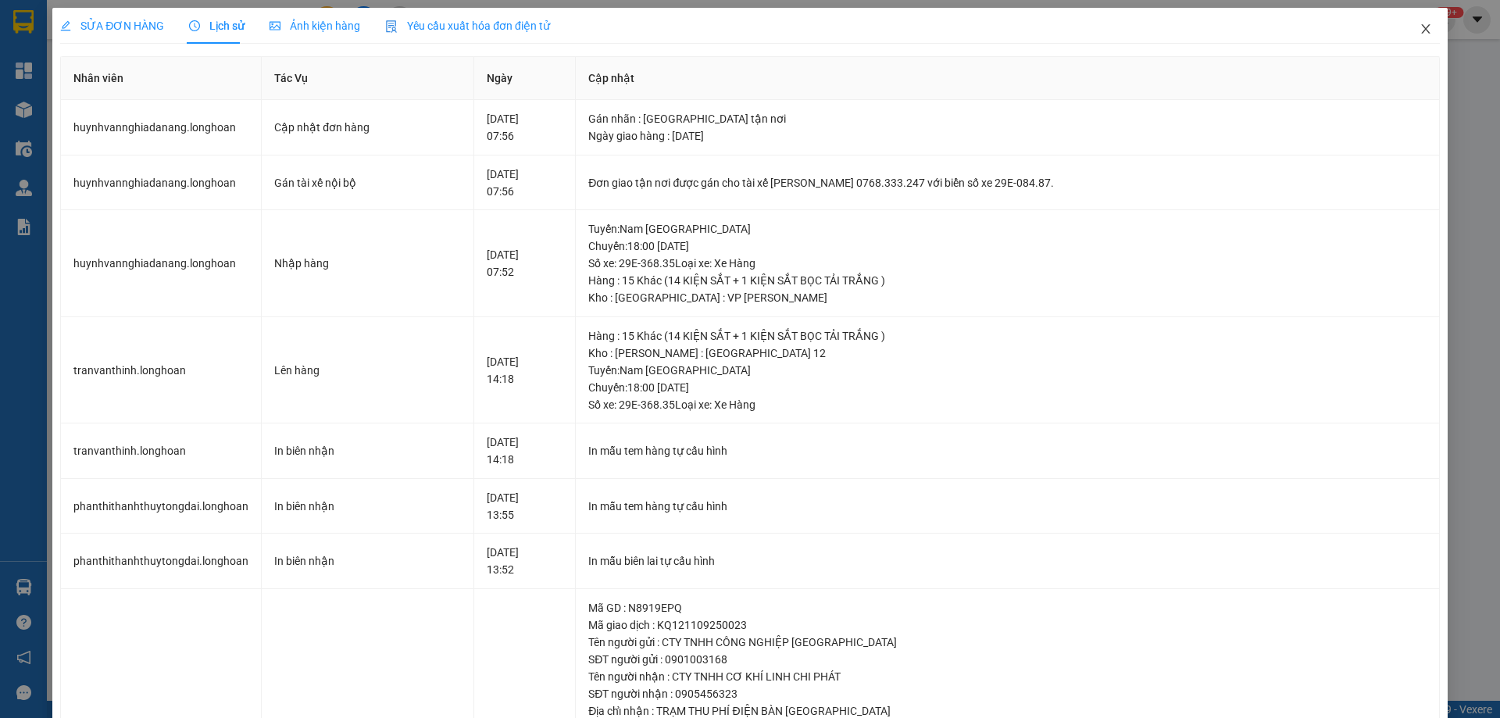
click at [1421, 30] on icon "close" at bounding box center [1425, 28] width 9 height 9
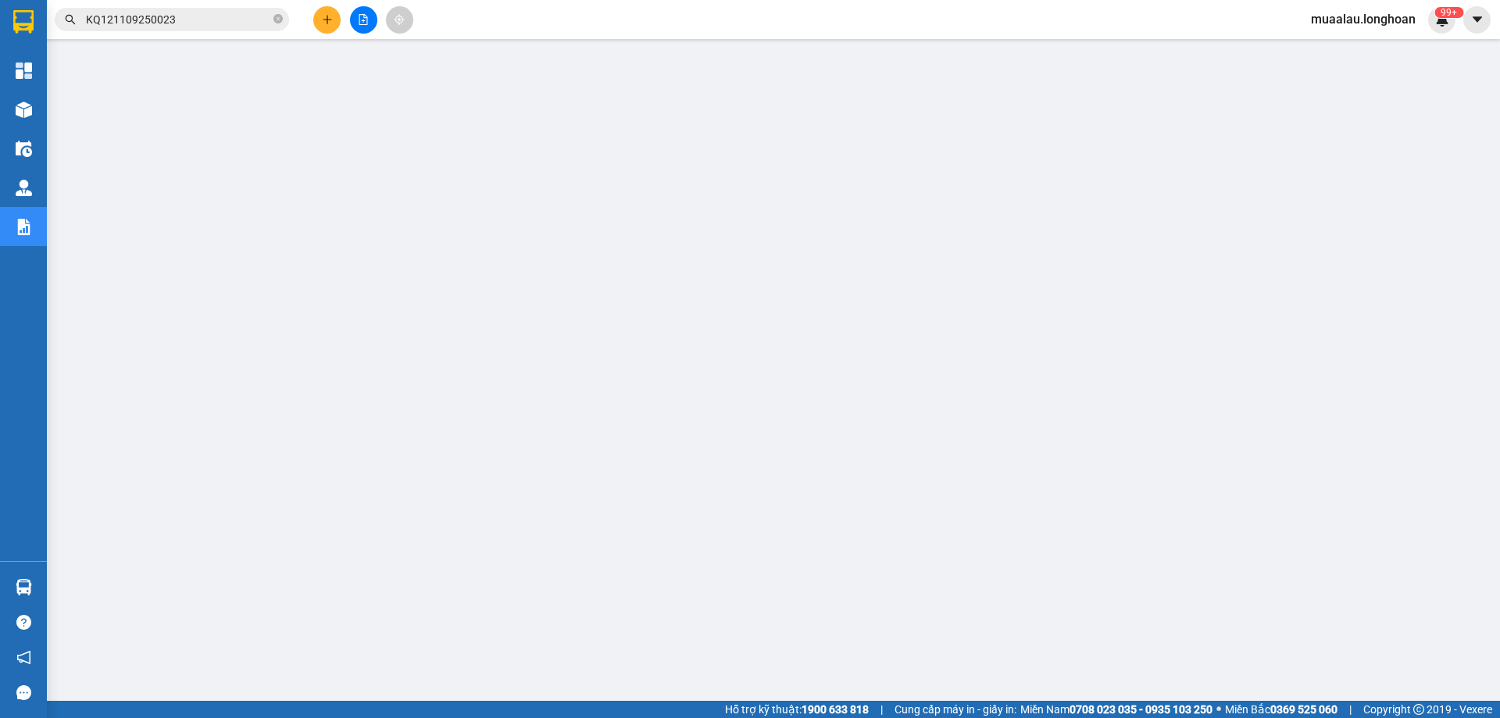
click at [208, 16] on input "KQ121109250023" at bounding box center [178, 19] width 184 height 17
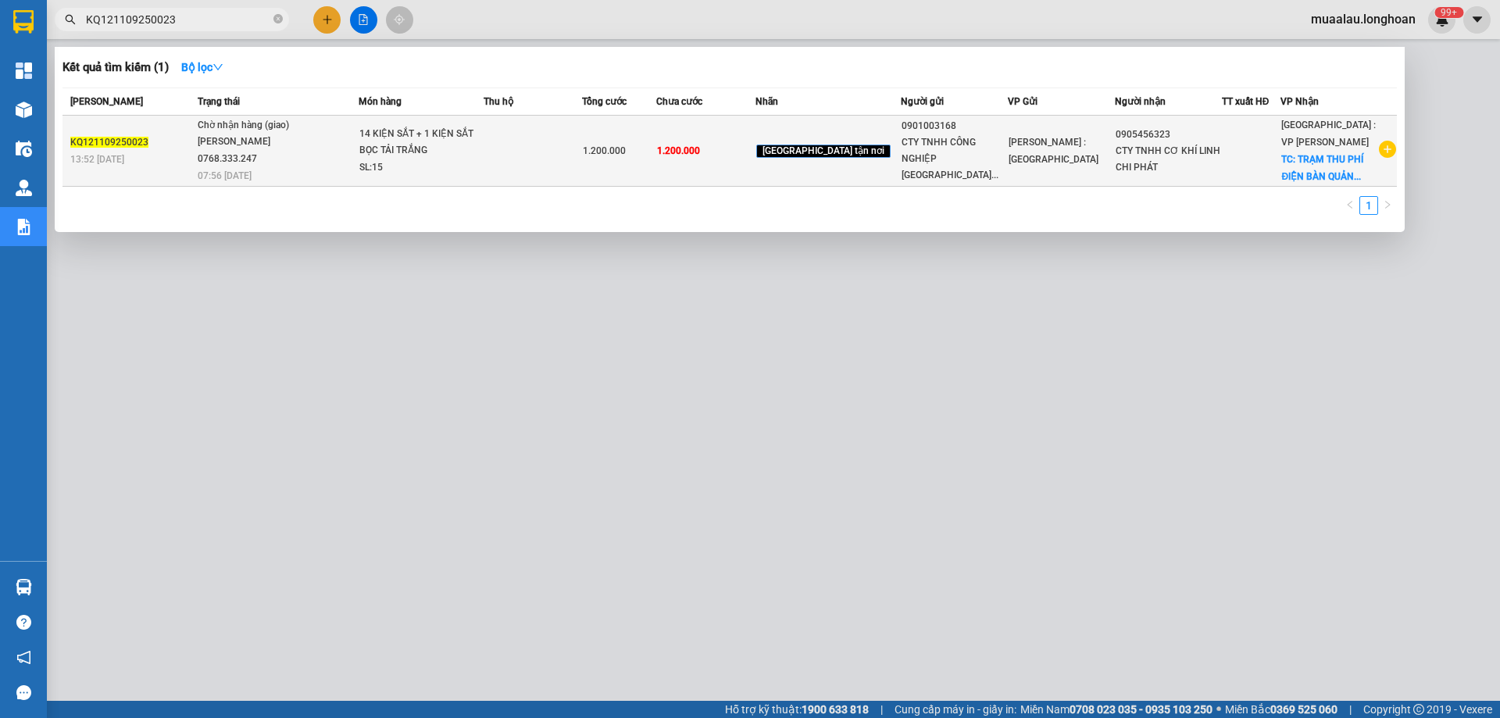
click at [178, 141] on div "KQ121109250023" at bounding box center [131, 142] width 123 height 16
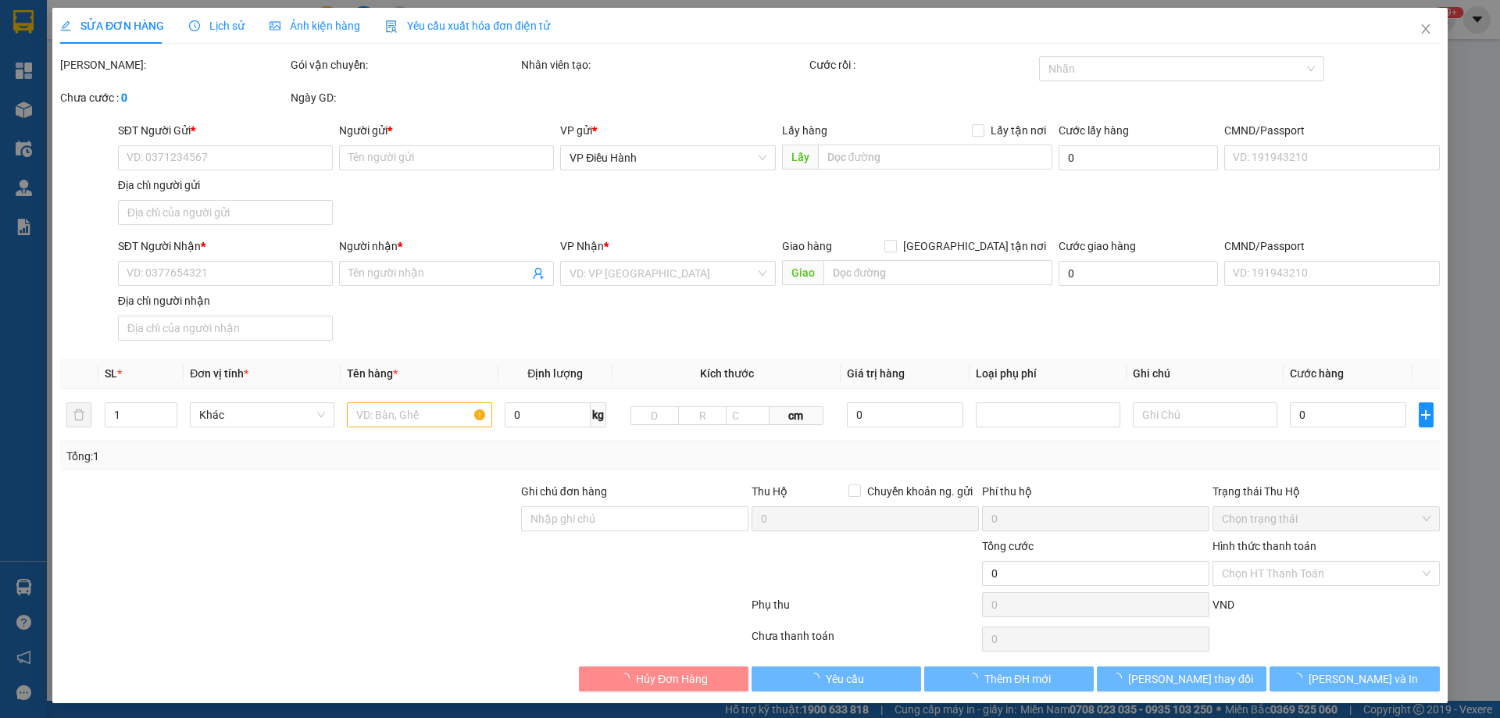
type input "0901003168"
type input "CTY TNHH CÔNG NGHIỆP [GEOGRAPHIC_DATA]"
type input "0905456323"
type input "CTY TNHH CƠ KHÍ LINH CHI PHÁT"
checkbox input "true"
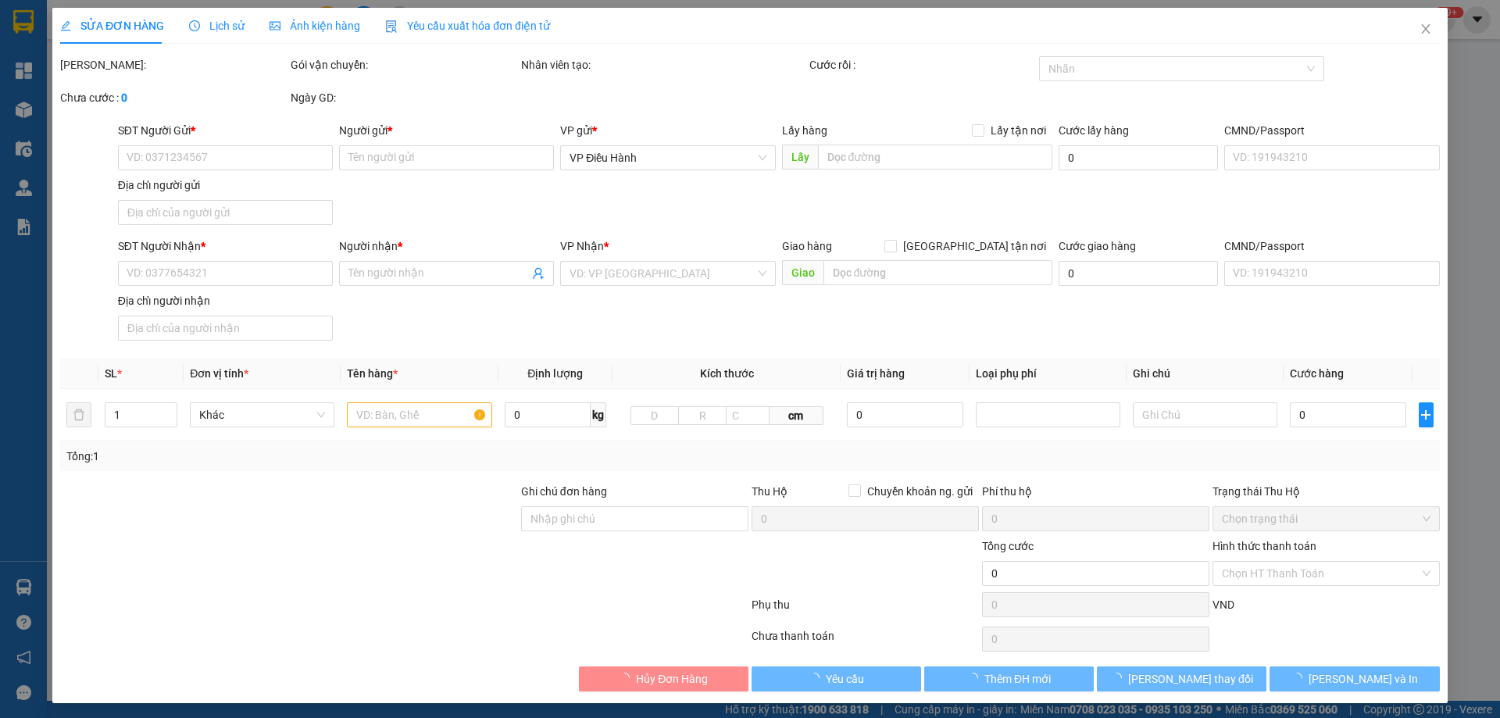
type input "TRẠM THU PHÍ ĐIỆN BÀN [GEOGRAPHIC_DATA]"
type input "1.200.000"
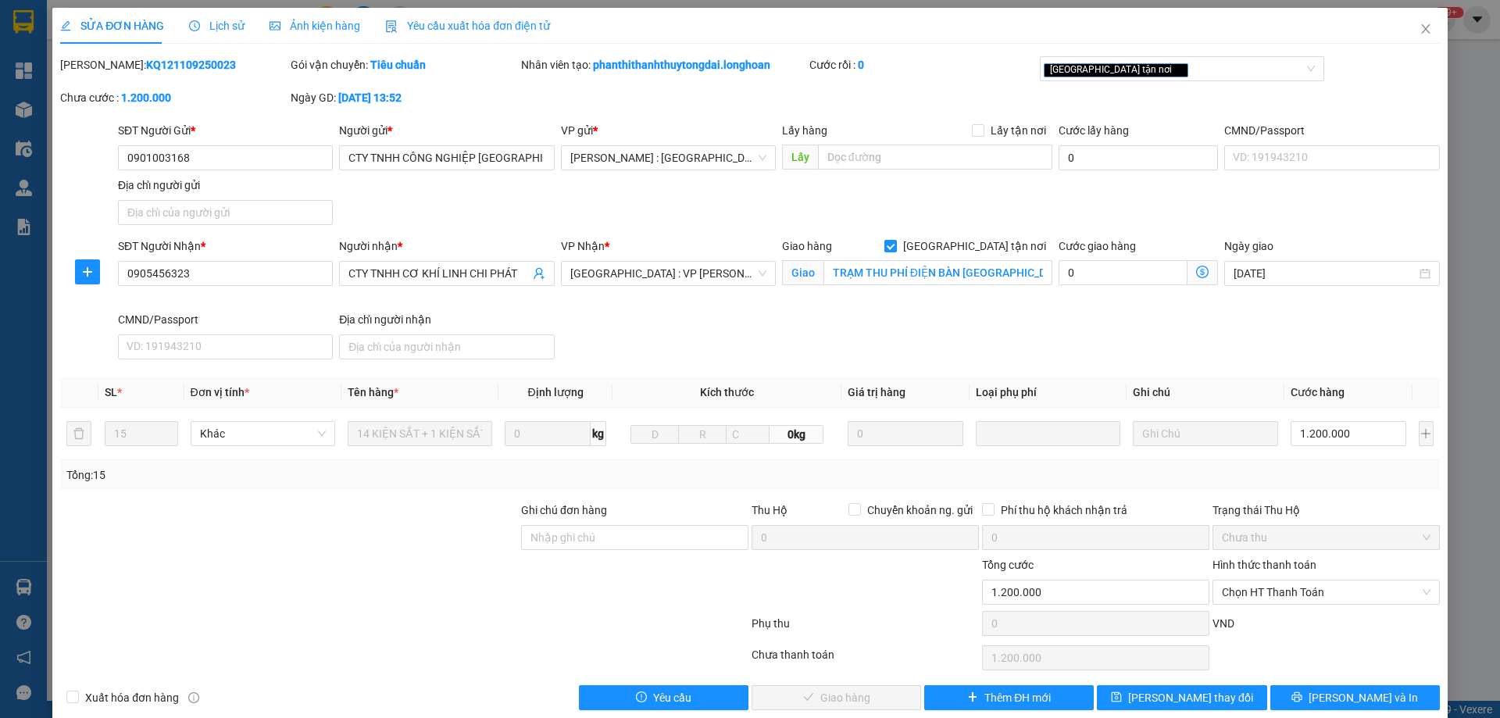
click at [212, 30] on span "Lịch sử" at bounding box center [216, 26] width 55 height 13
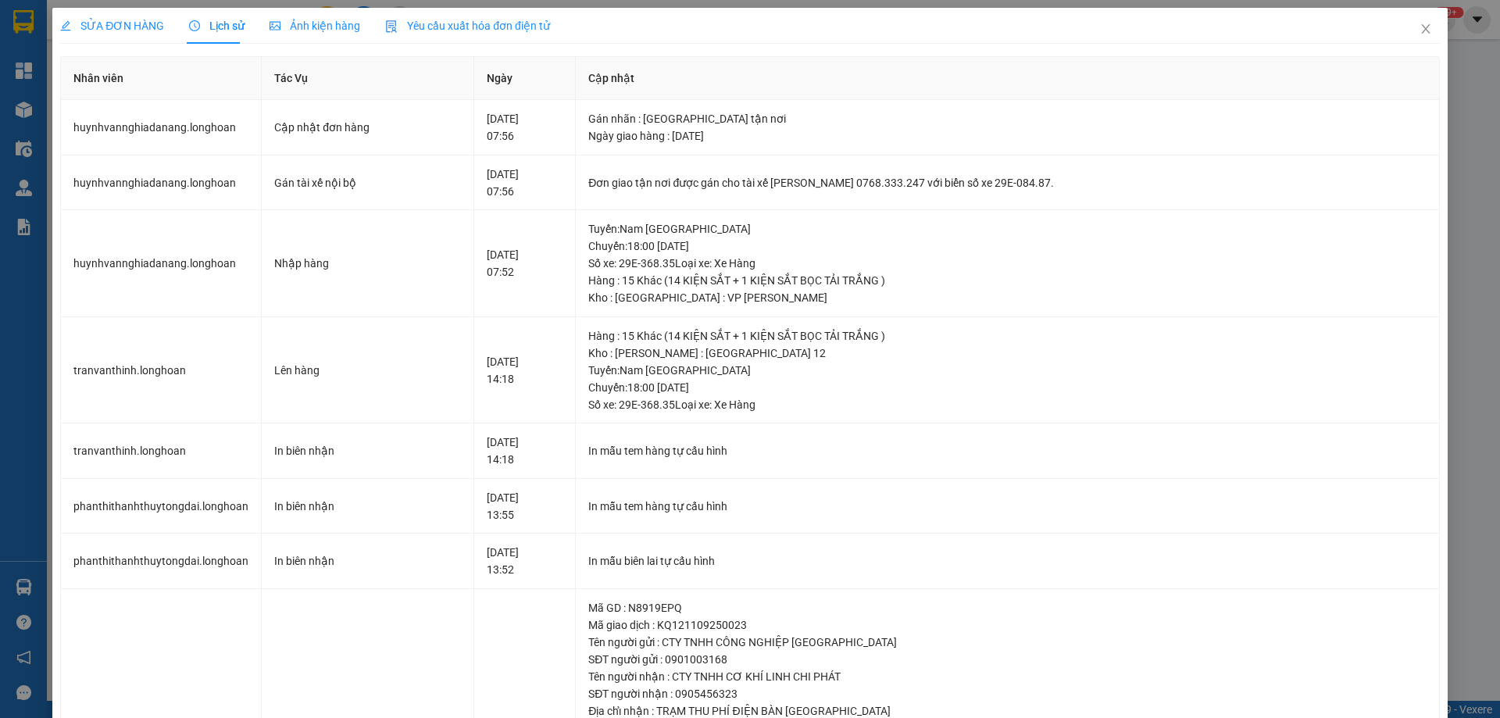
click at [135, 23] on span "SỬA ĐƠN HÀNG" at bounding box center [112, 26] width 104 height 13
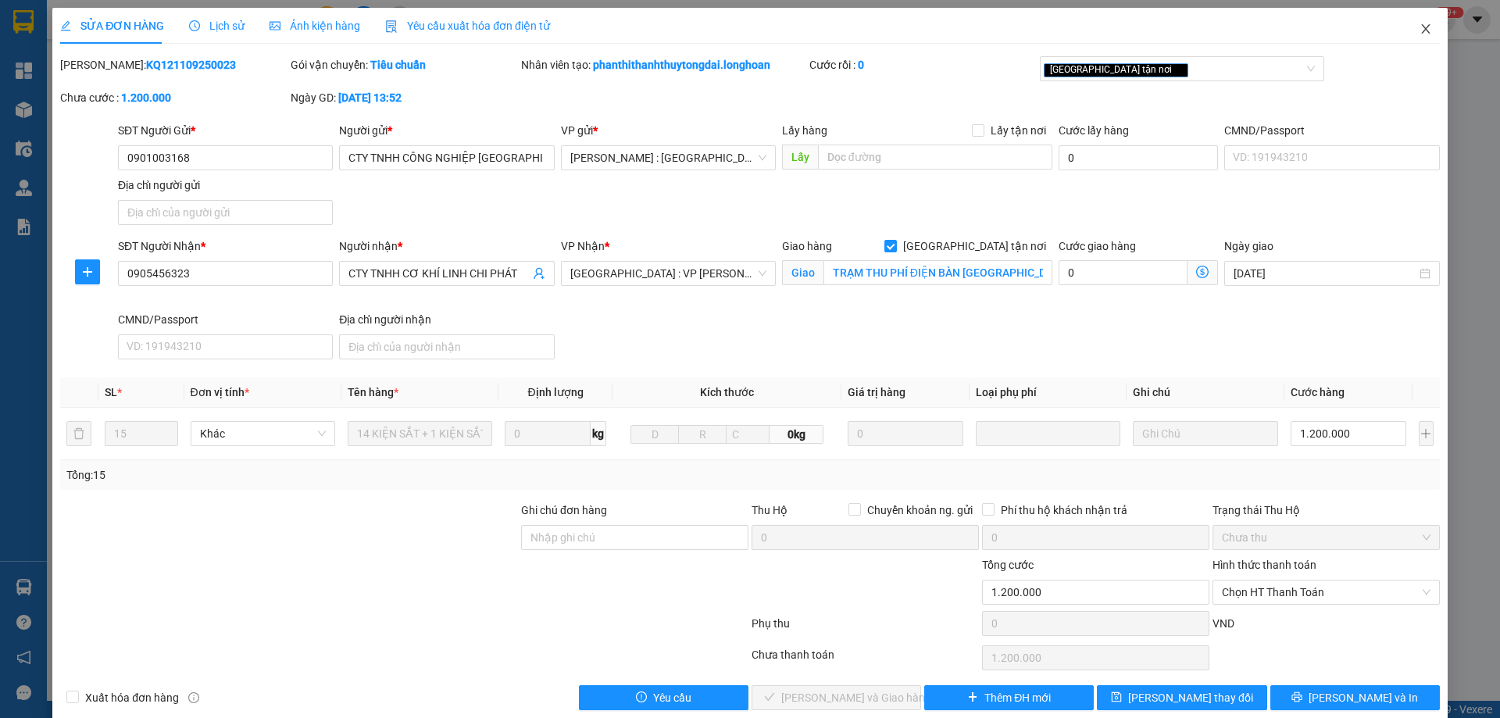
click at [1420, 31] on icon "close" at bounding box center [1426, 29] width 13 height 13
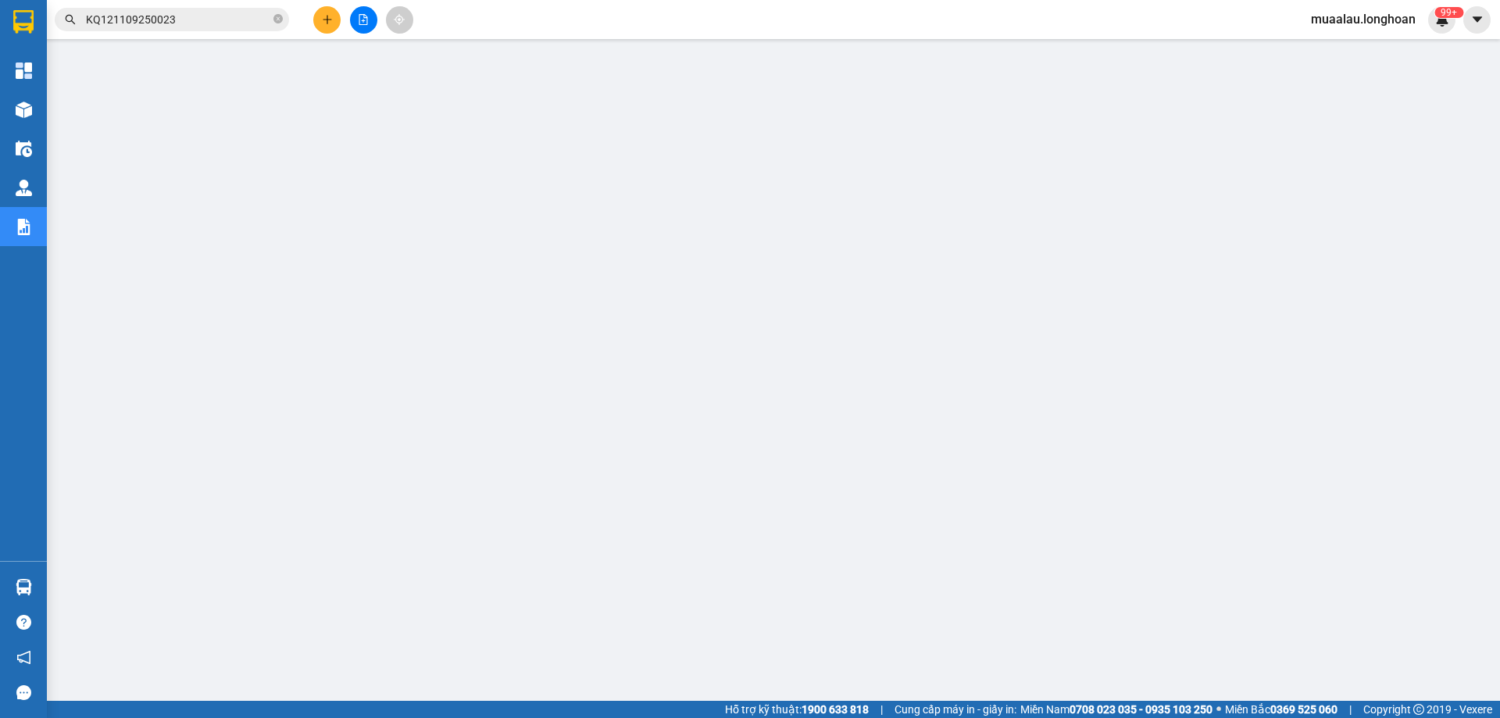
click at [200, 20] on input "KQ121109250023" at bounding box center [178, 19] width 184 height 17
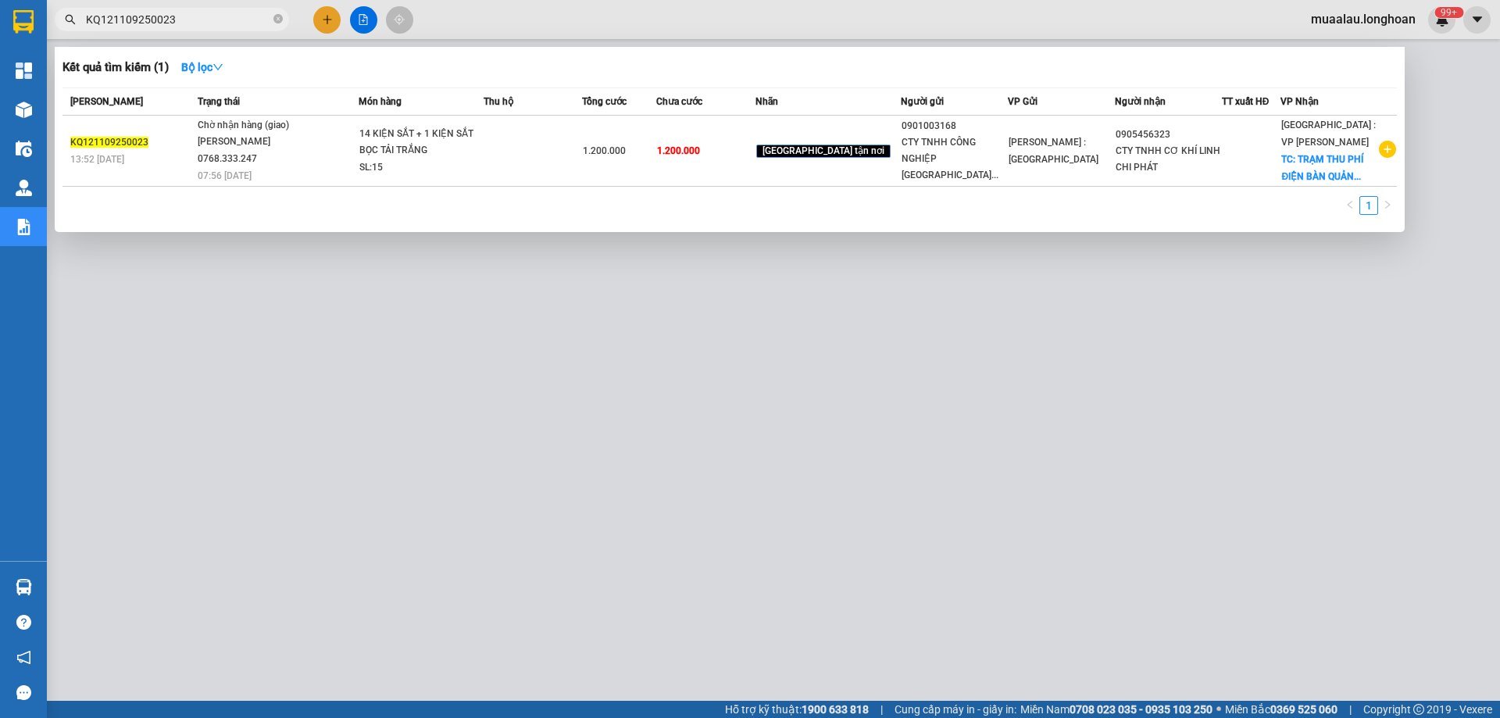
click at [330, 446] on div at bounding box center [750, 359] width 1500 height 718
